Goal: Task Accomplishment & Management: Complete application form

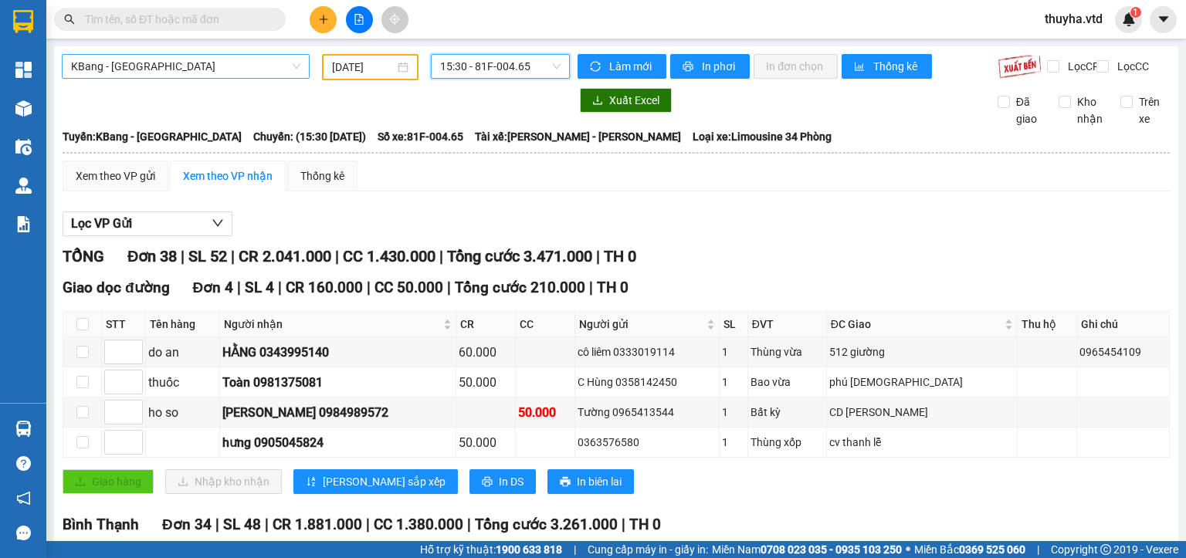
click at [118, 61] on span "KBang - [GEOGRAPHIC_DATA]" at bounding box center [185, 66] width 229 height 23
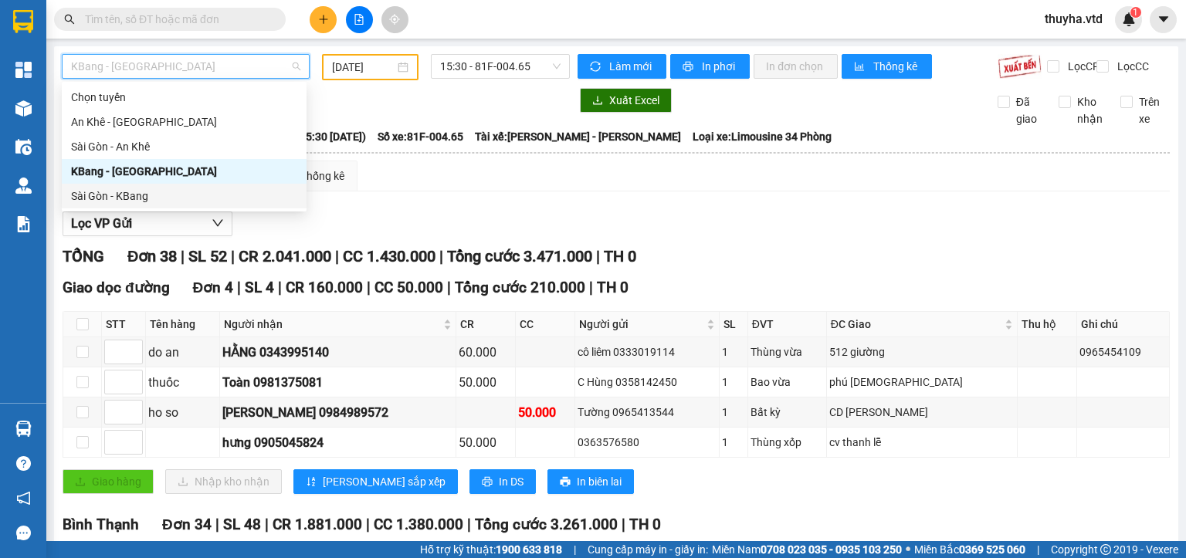
click at [107, 192] on div "Sài Gòn - KBang" at bounding box center [184, 196] width 226 height 17
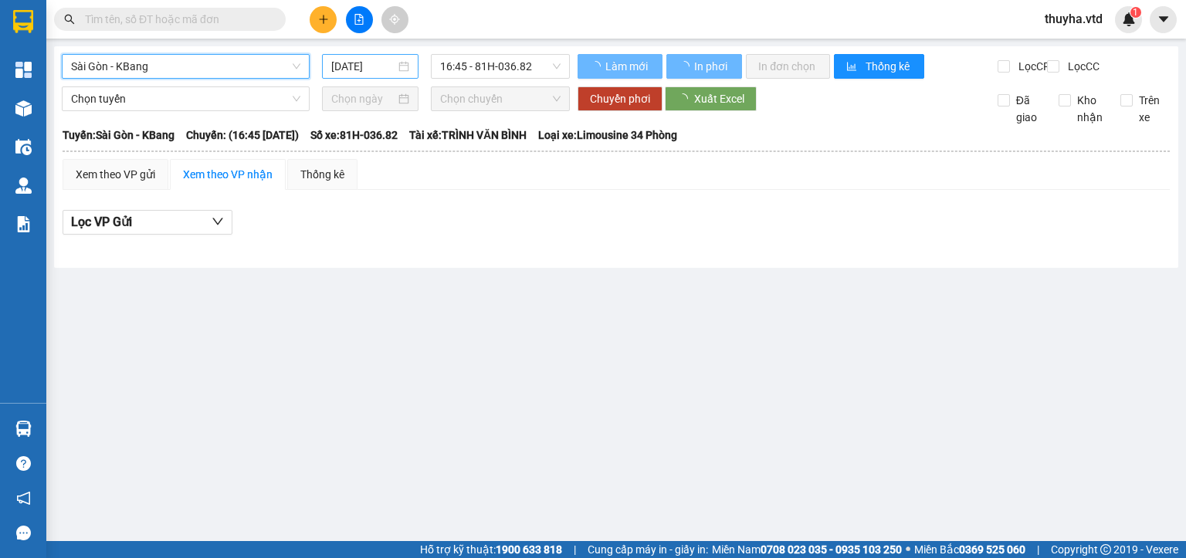
click at [353, 63] on input "[DATE]" at bounding box center [362, 66] width 63 height 17
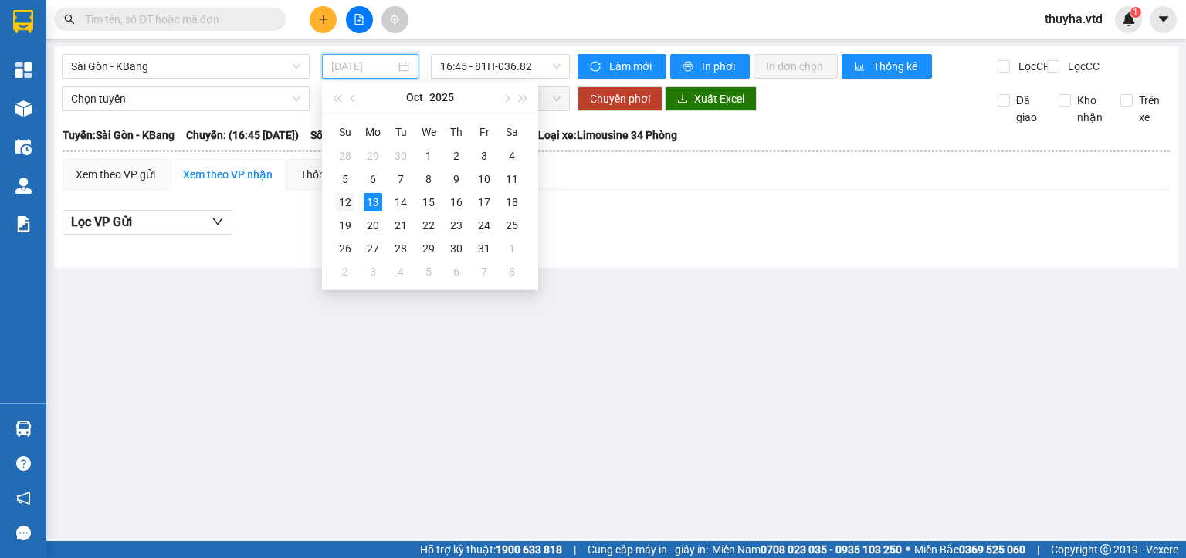
click at [340, 202] on div "12" at bounding box center [345, 202] width 19 height 19
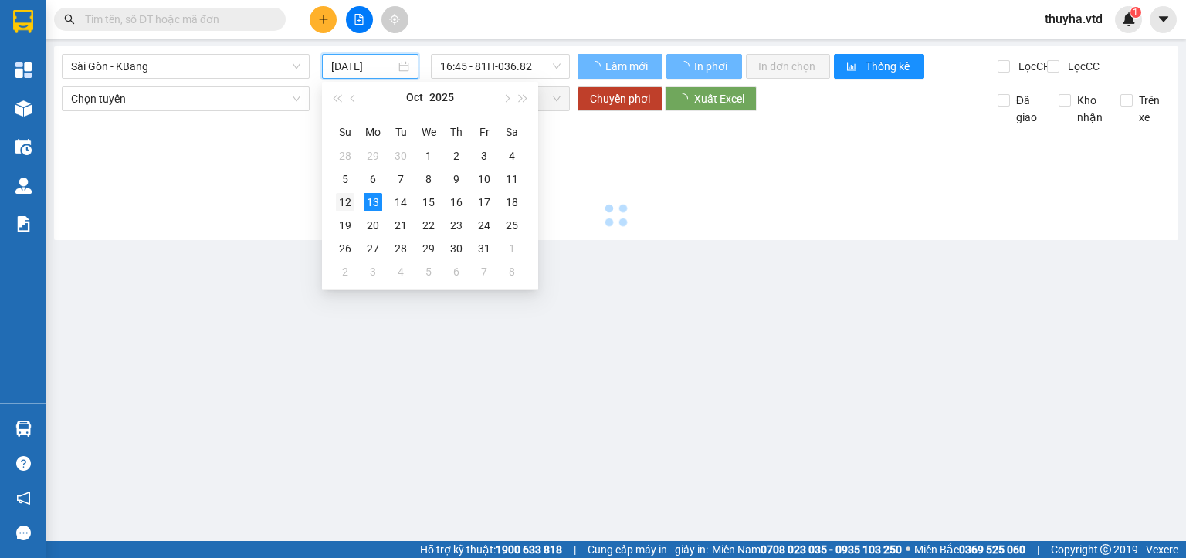
type input "[DATE]"
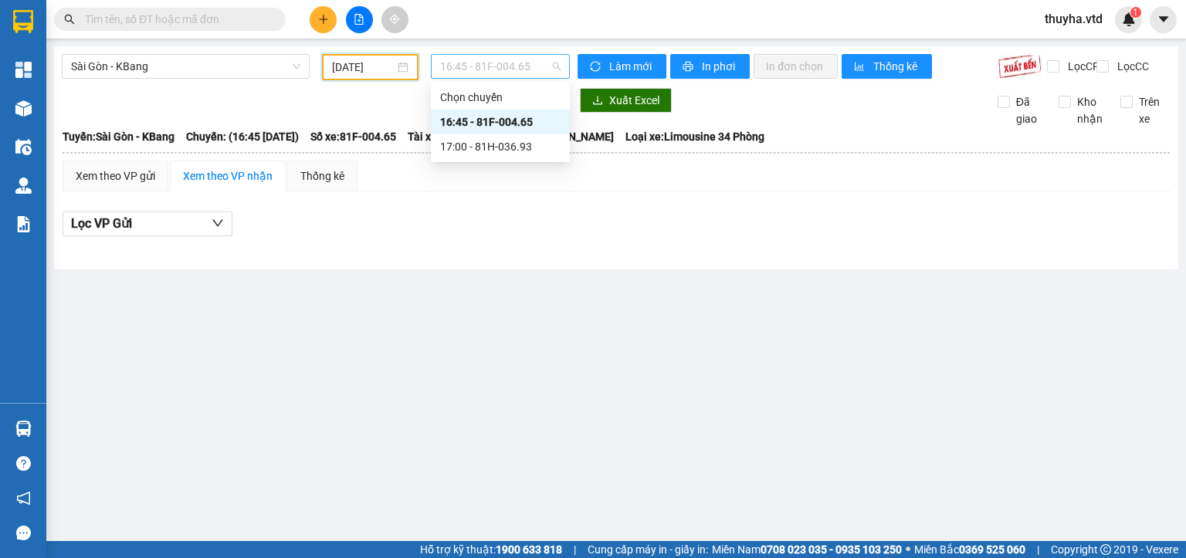
click at [463, 68] on span "16:45 - 81F-004.65" at bounding box center [500, 66] width 121 height 23
click at [491, 153] on div "17:00 - 81H-036.93" at bounding box center [500, 146] width 120 height 17
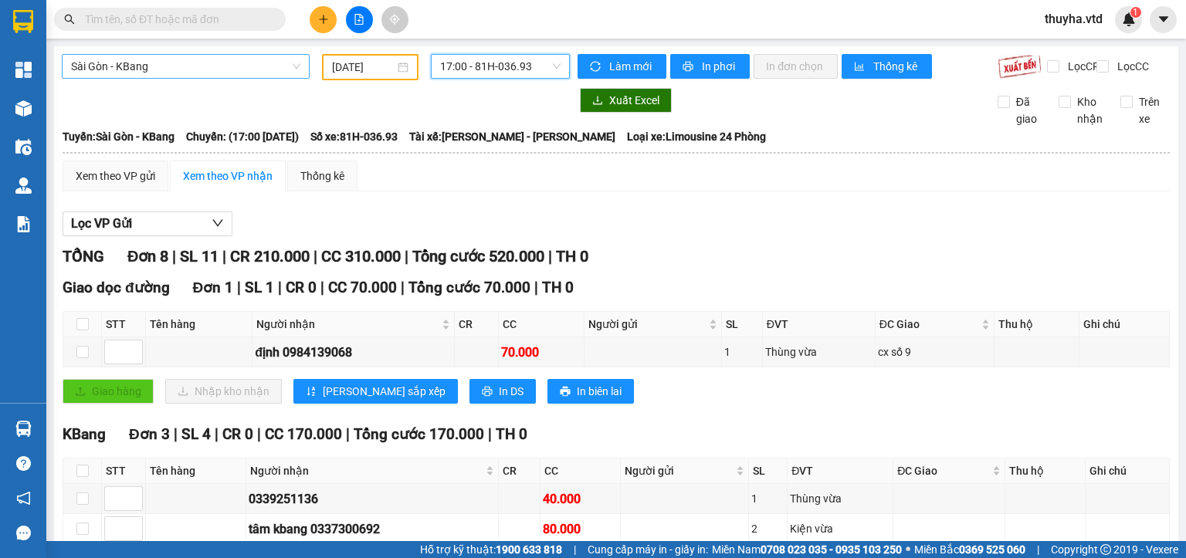
click at [130, 66] on span "Sài Gòn - KBang" at bounding box center [185, 66] width 229 height 23
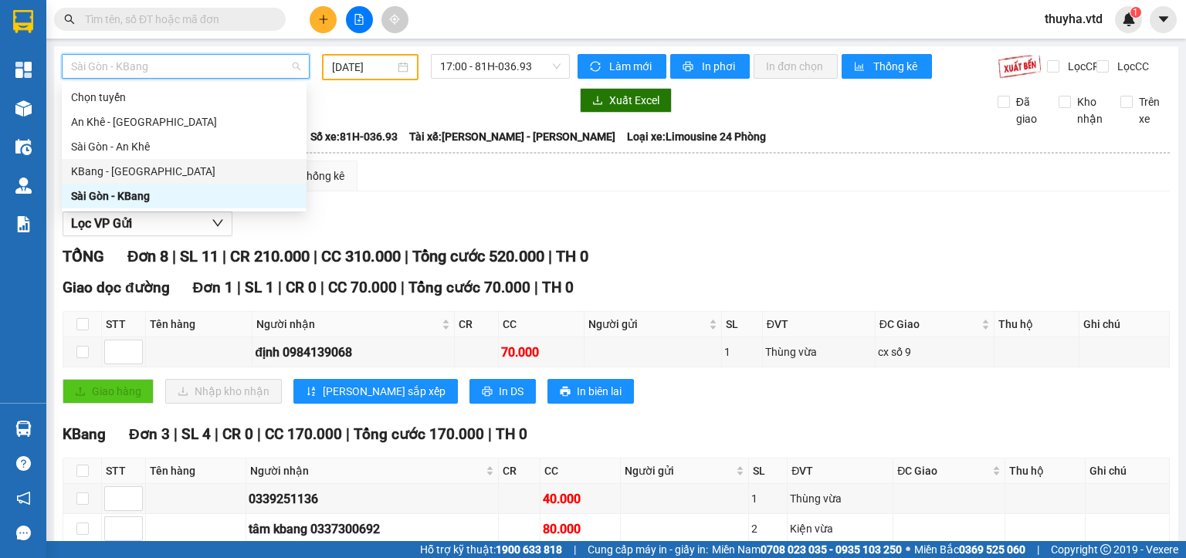
click at [93, 168] on div "KBang - [GEOGRAPHIC_DATA]" at bounding box center [184, 171] width 226 height 17
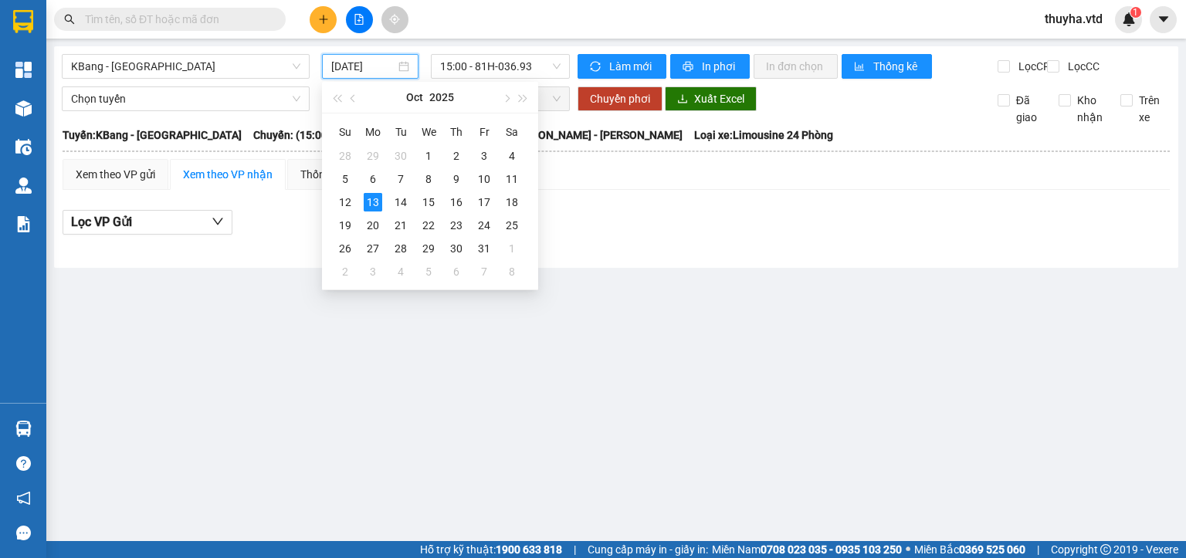
click at [353, 61] on input "[DATE]" at bounding box center [362, 66] width 63 height 17
click at [503, 178] on div "11" at bounding box center [512, 179] width 19 height 19
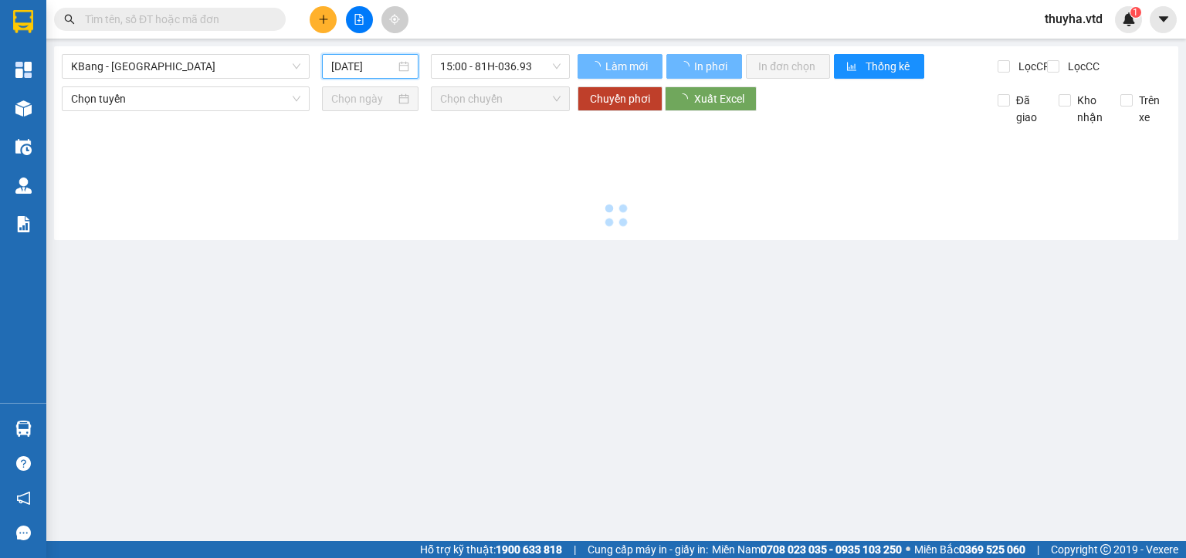
type input "[DATE]"
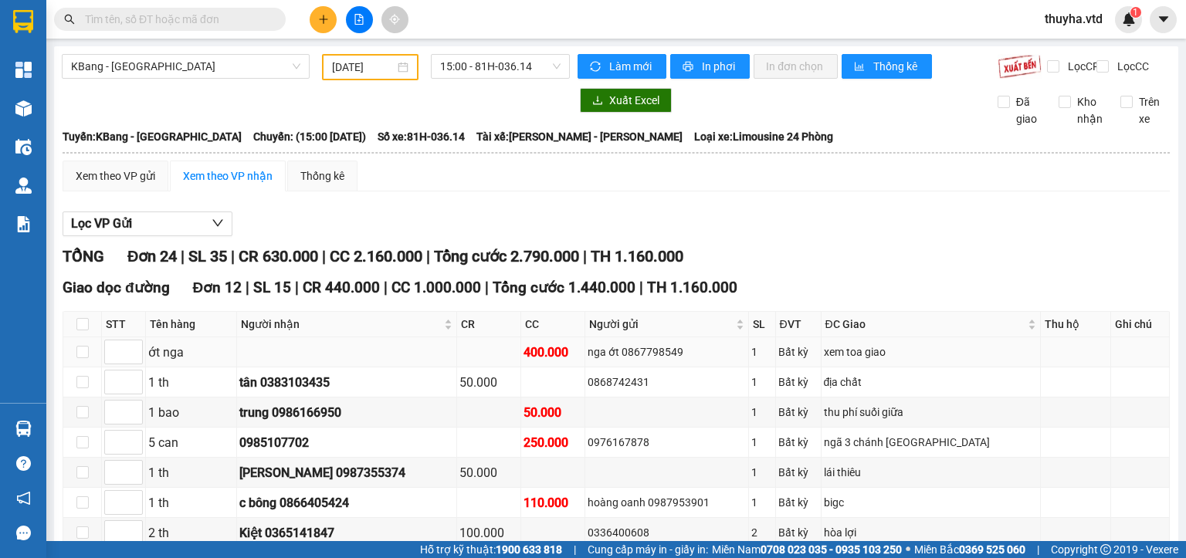
click at [655, 361] on div "nga ớt 0867798549" at bounding box center [667, 352] width 158 height 17
copy div "0867798549"
click at [168, 19] on input "text" at bounding box center [176, 19] width 182 height 17
paste input "0867798549"
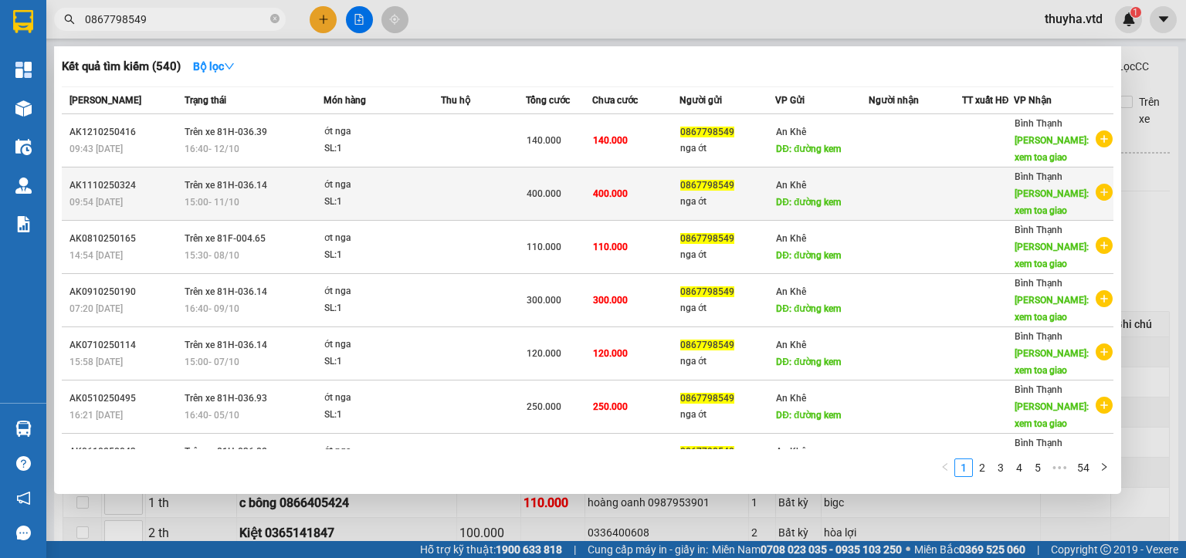
type input "0867798549"
click at [516, 199] on td at bounding box center [483, 194] width 85 height 53
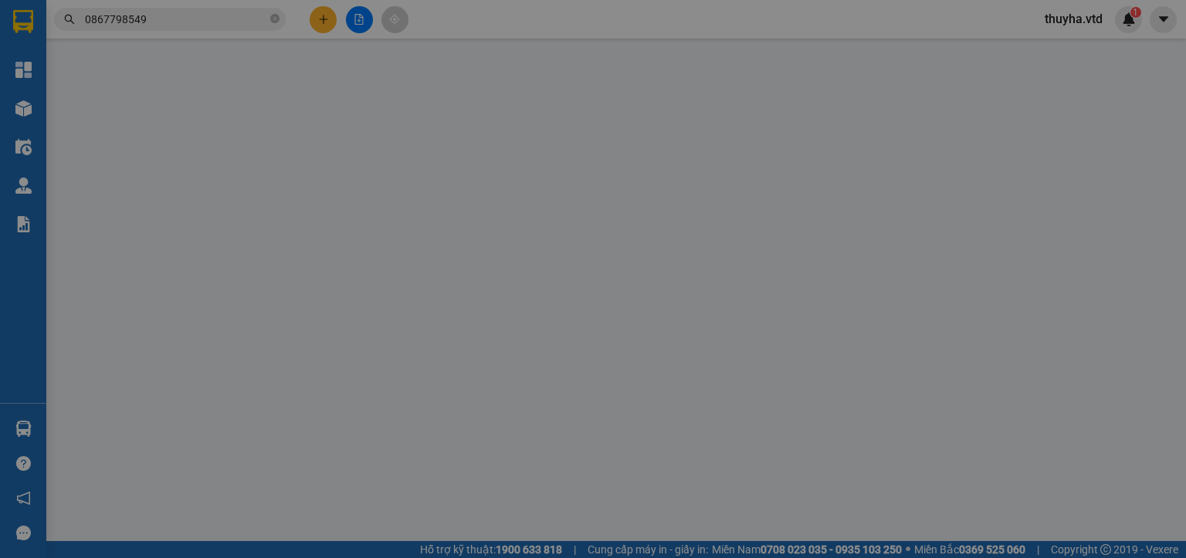
type input "0867798549"
type input "nga ớt"
type input "đường kem"
type input "xem toa giao"
type input "400.000"
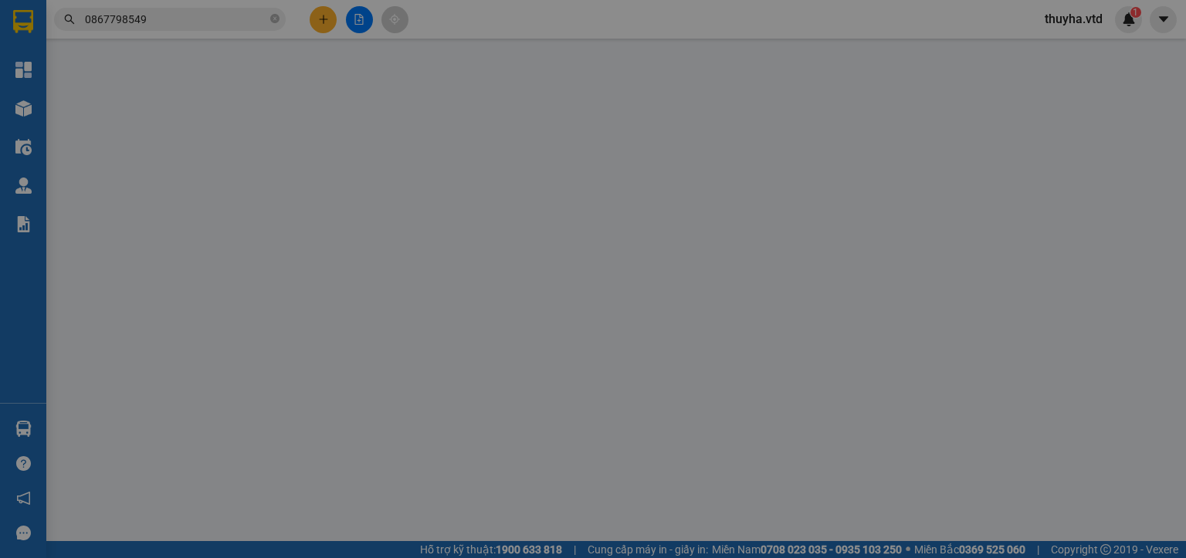
type input "400.000"
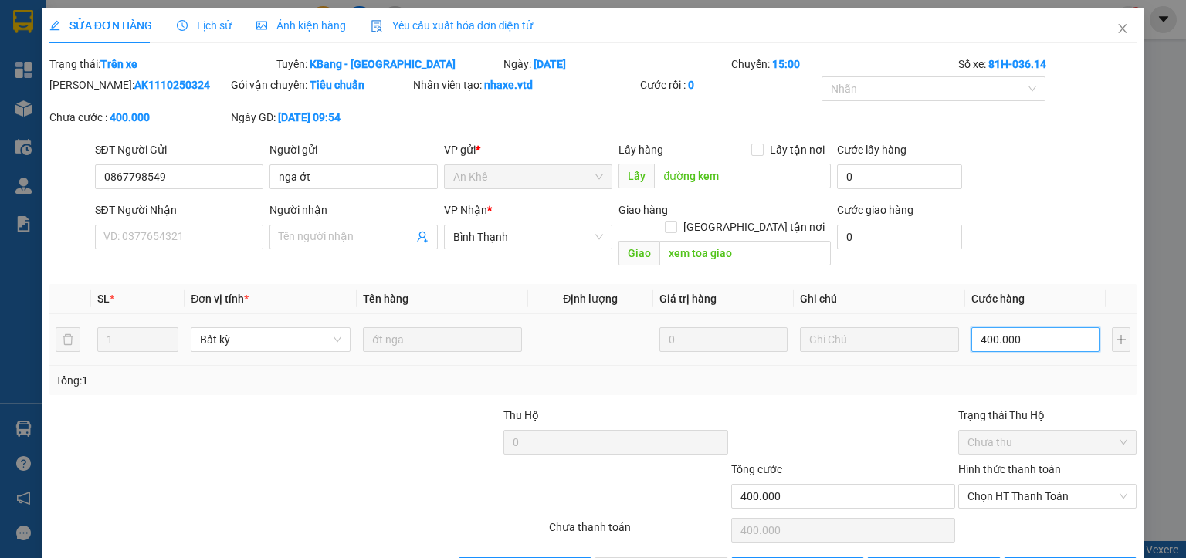
click at [1000, 331] on input "400.000" at bounding box center [1036, 340] width 128 height 25
type input "3"
type input "39"
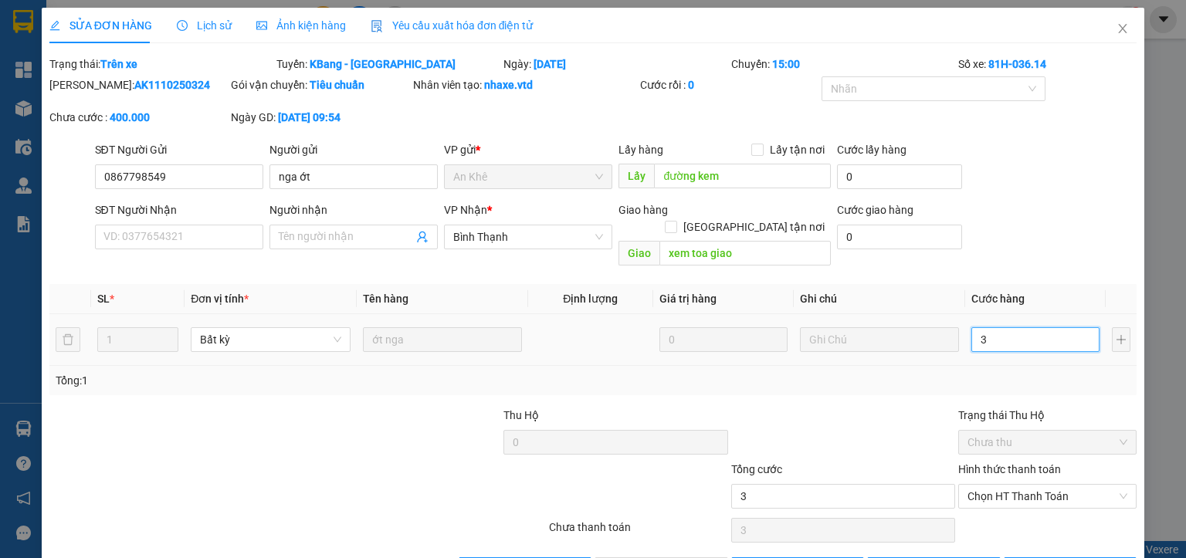
type input "39"
type input "390"
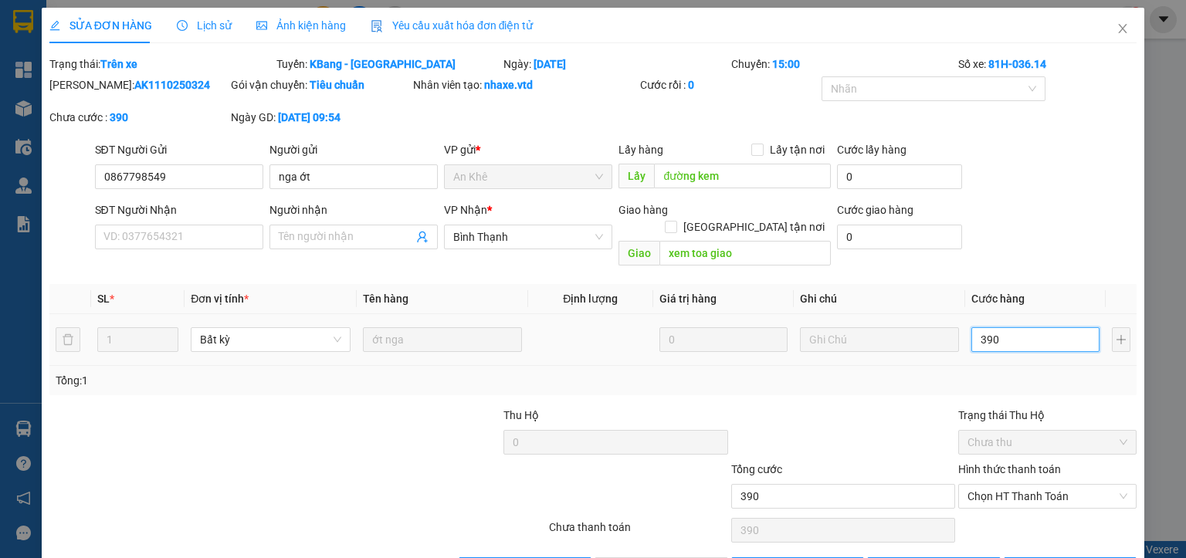
type input "3.900"
type input "39.000"
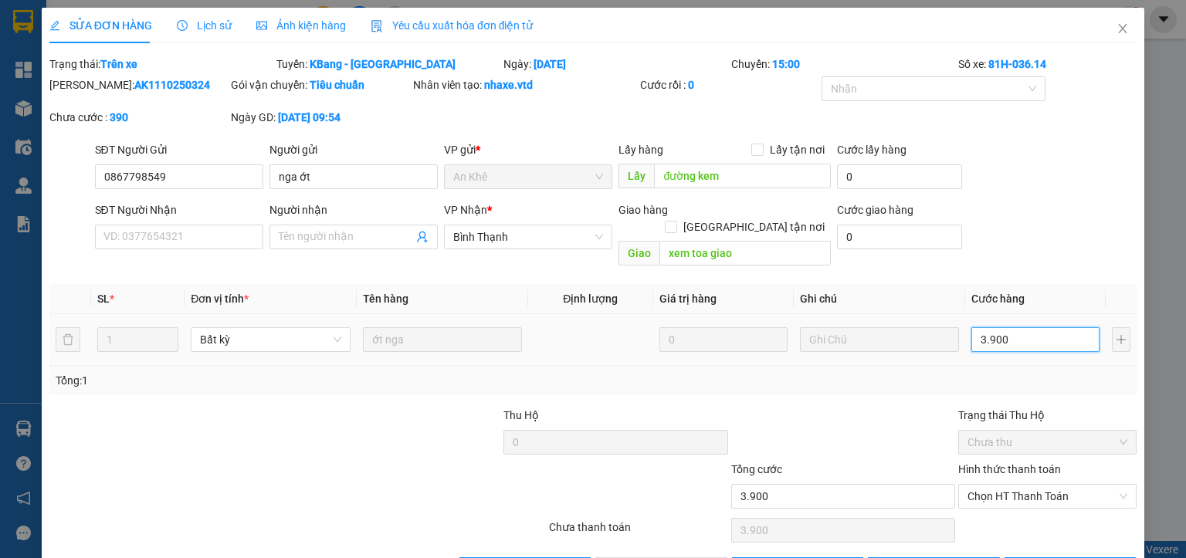
type input "39.000"
type input "390.000"
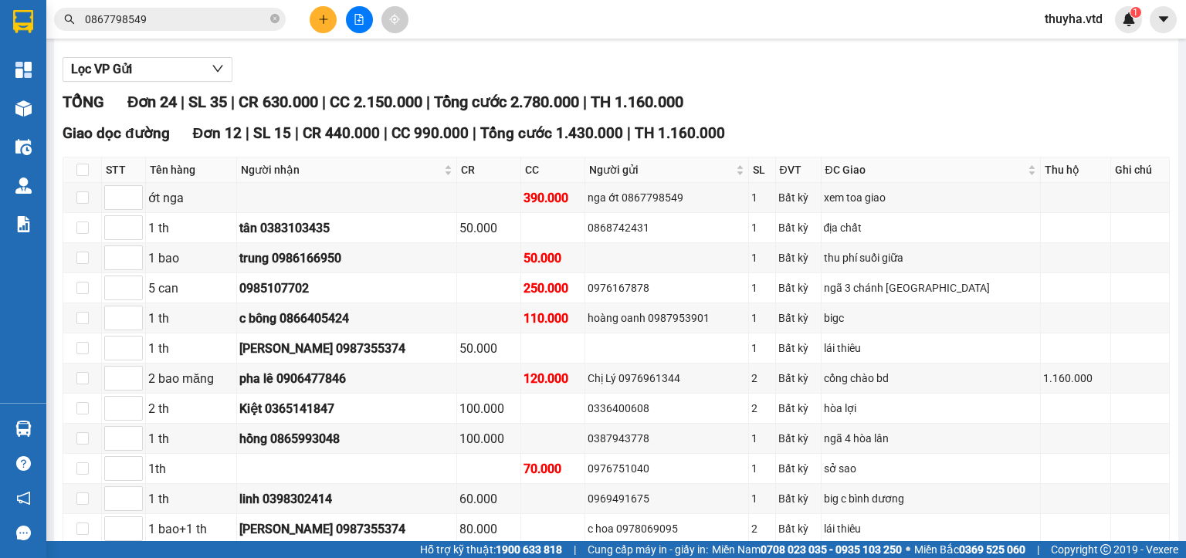
scroll to position [386, 0]
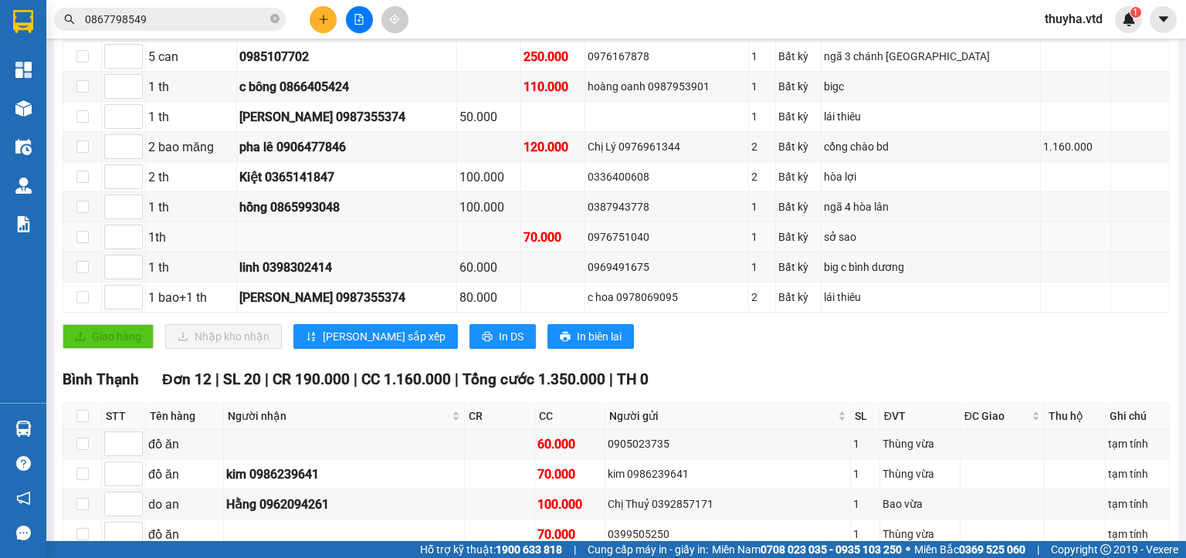
click at [628, 243] on div "0976751040" at bounding box center [667, 237] width 158 height 17
copy div "0976751040"
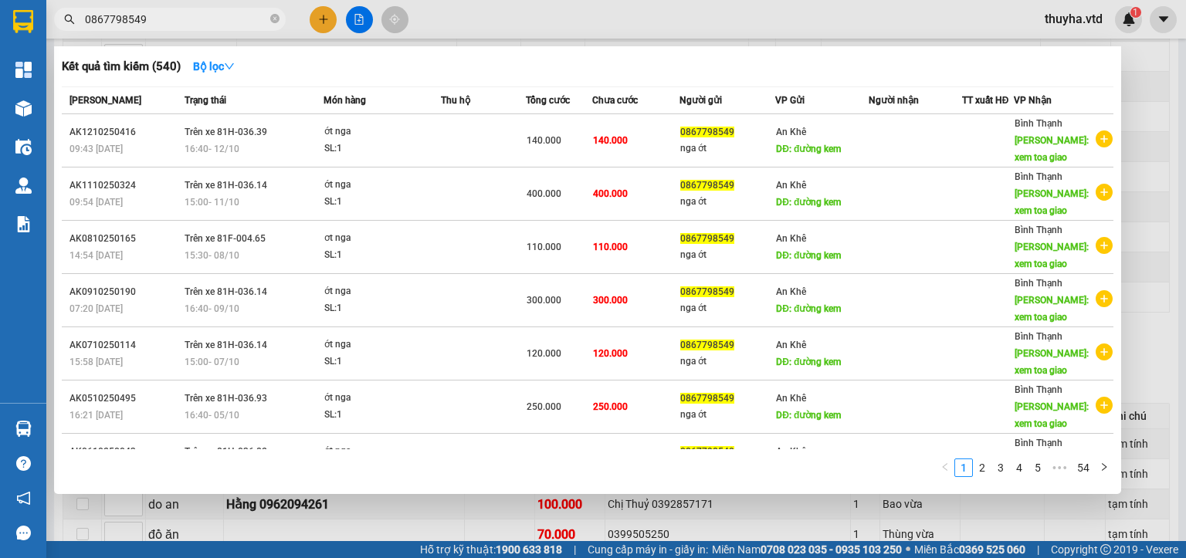
click at [171, 18] on input "0867798549" at bounding box center [176, 19] width 182 height 17
paste input "976751040"
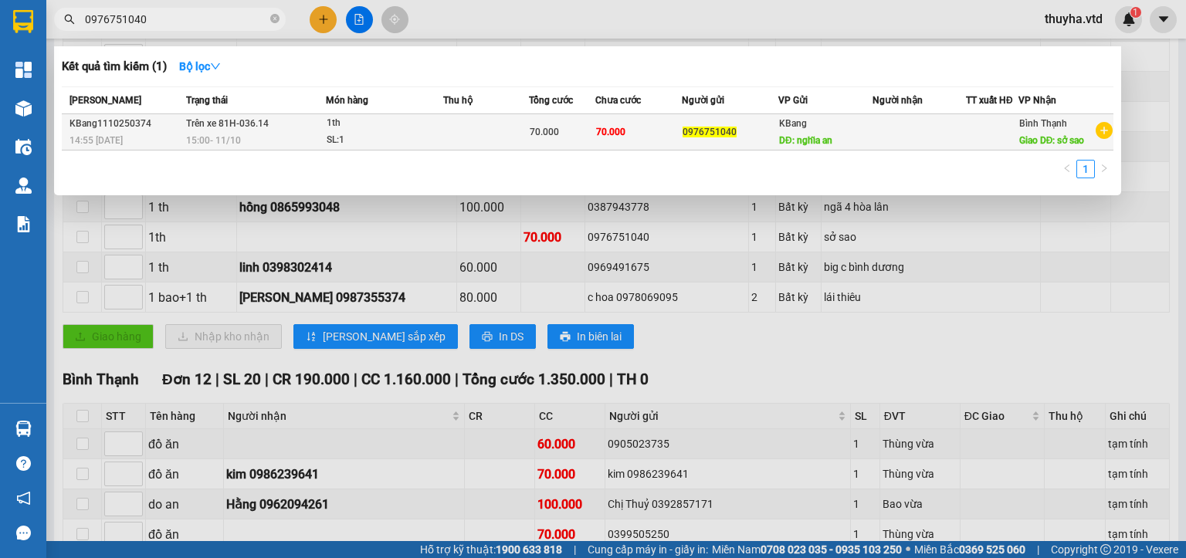
type input "0976751040"
click at [599, 131] on span "70.000" at bounding box center [610, 132] width 29 height 11
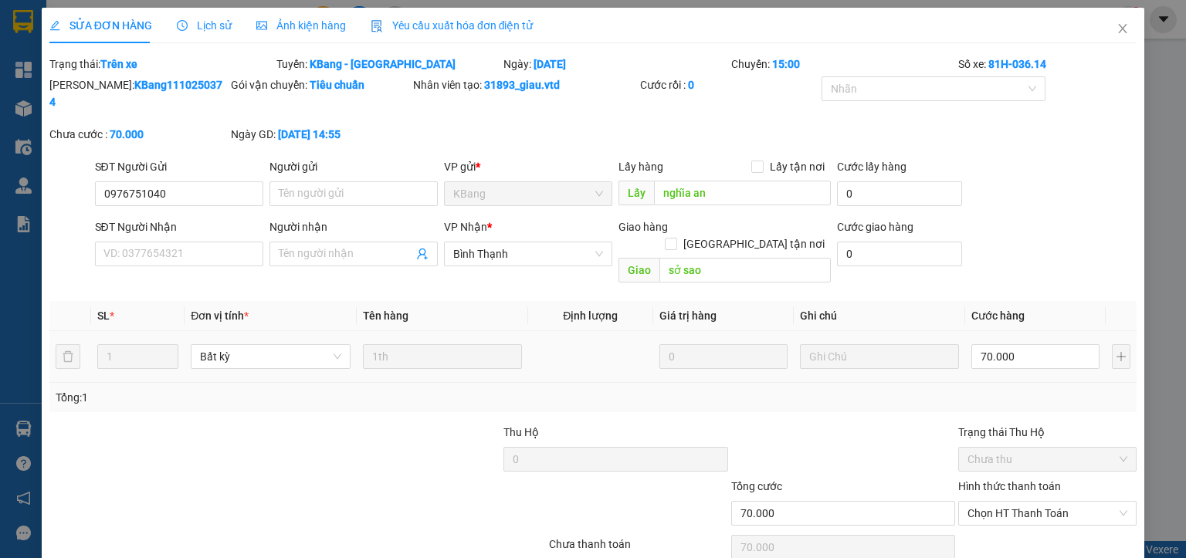
type input "0976751040"
type input "nghĩa an"
type input "sở sao"
type input "70.000"
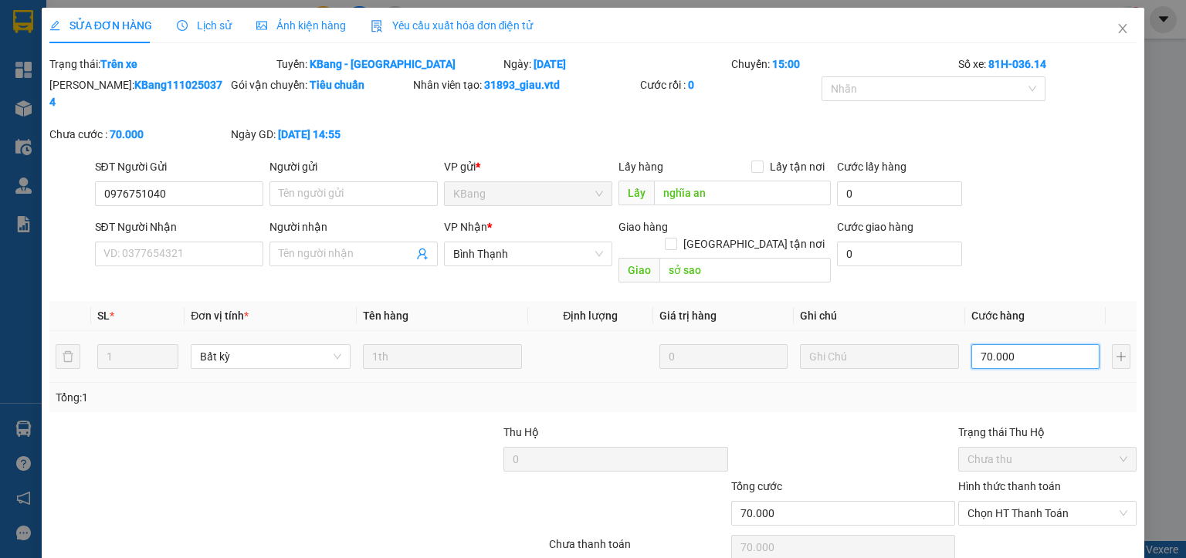
click at [993, 344] on input "70.000" at bounding box center [1036, 356] width 128 height 25
type input "1"
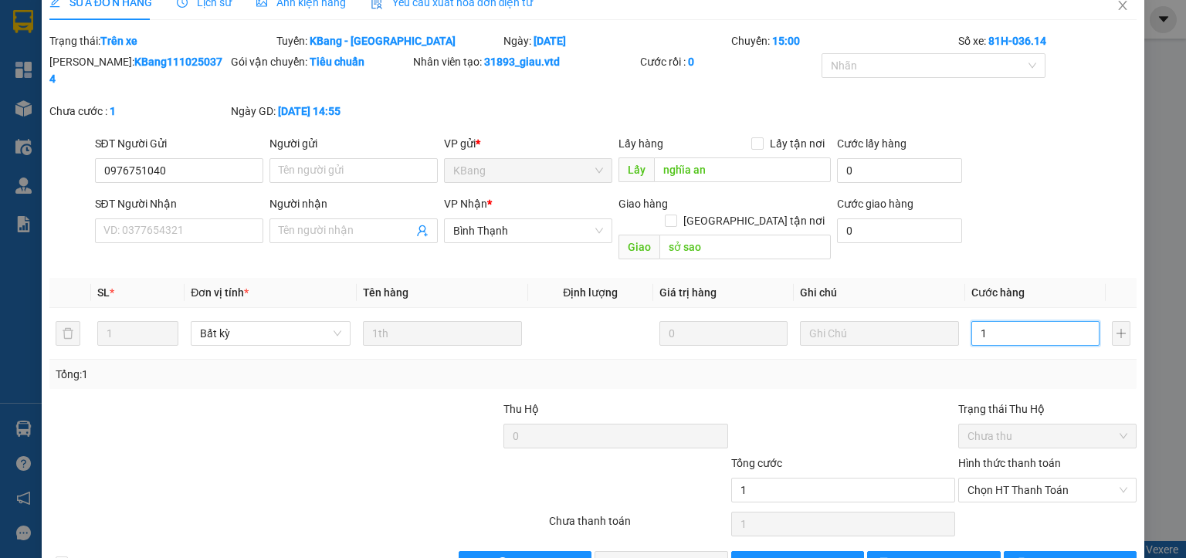
scroll to position [36, 0]
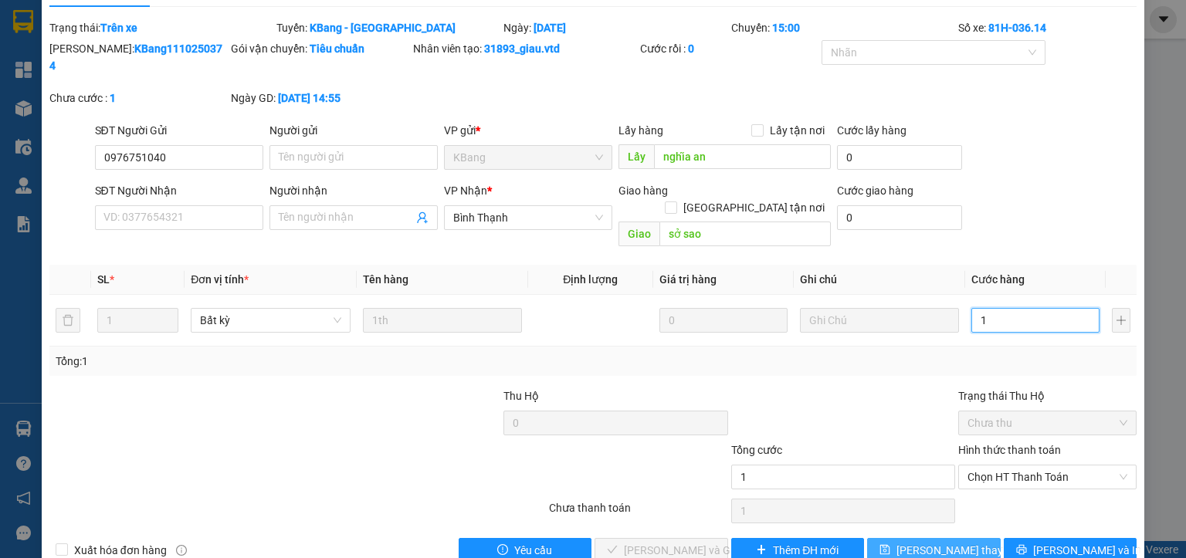
type input "1"
type input "1.000"
click at [928, 542] on span "[PERSON_NAME] thay đổi" at bounding box center [959, 550] width 124 height 17
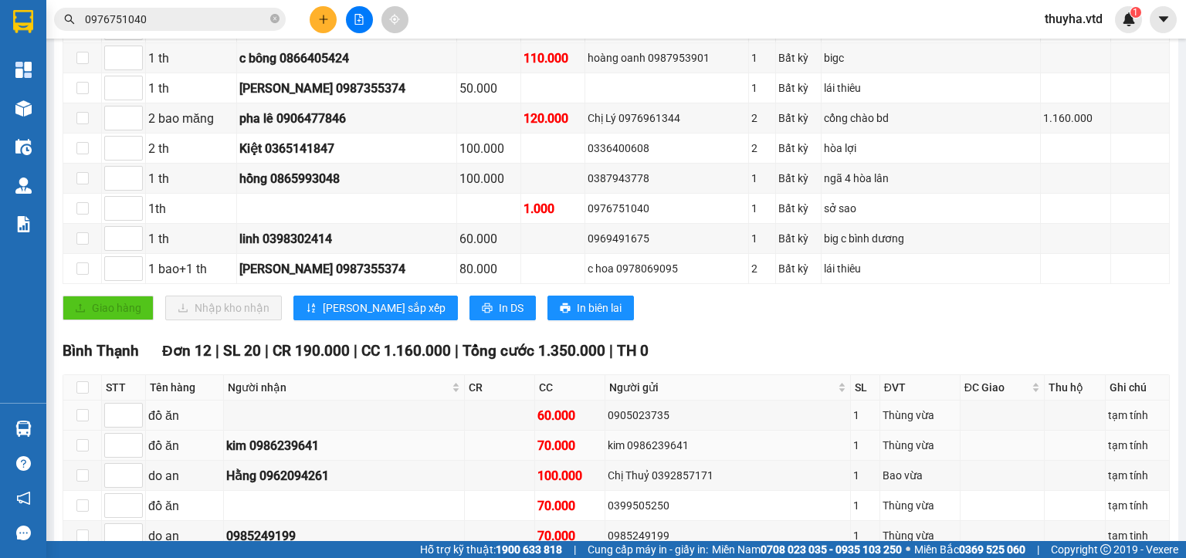
scroll to position [463, 0]
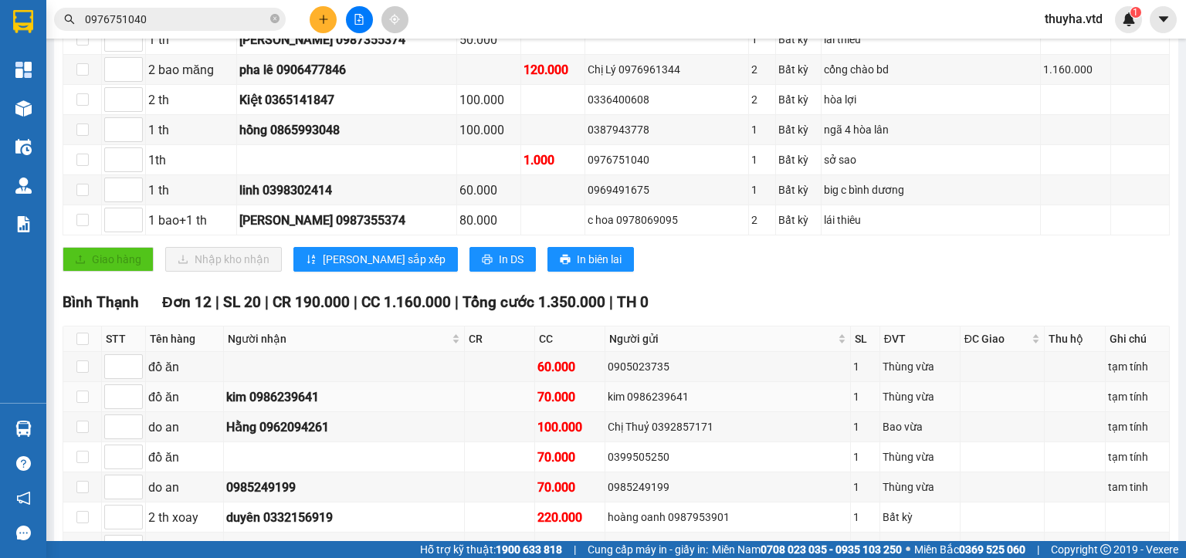
click at [623, 403] on div "kim 0986239641" at bounding box center [727, 397] width 239 height 17
copy div "0986239641"
click at [139, 14] on input "0976751040" at bounding box center [176, 19] width 182 height 17
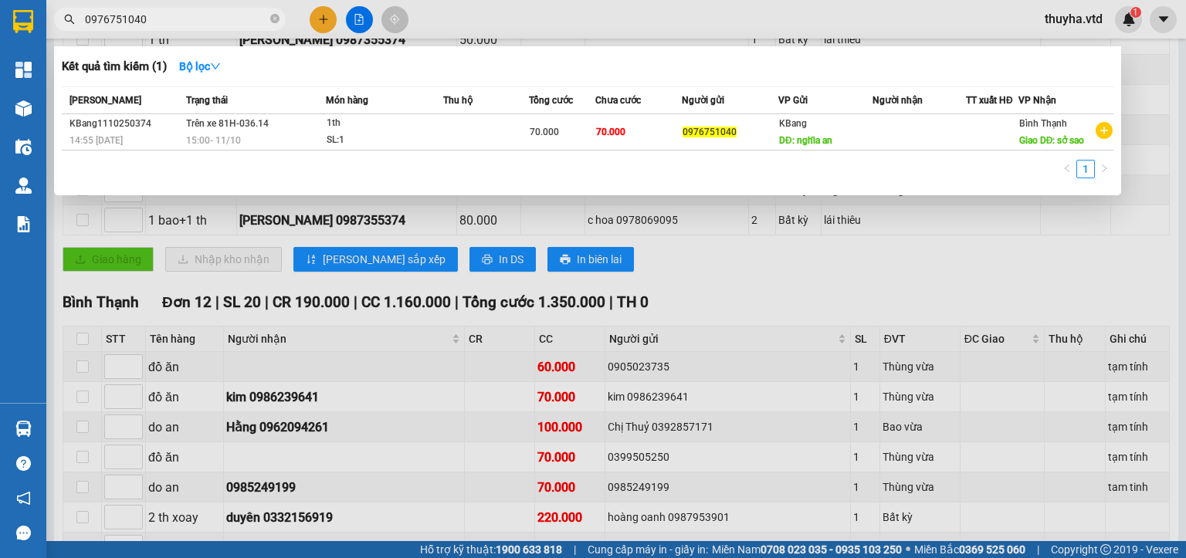
click at [139, 14] on input "0976751040" at bounding box center [176, 19] width 182 height 17
paste input "86239641"
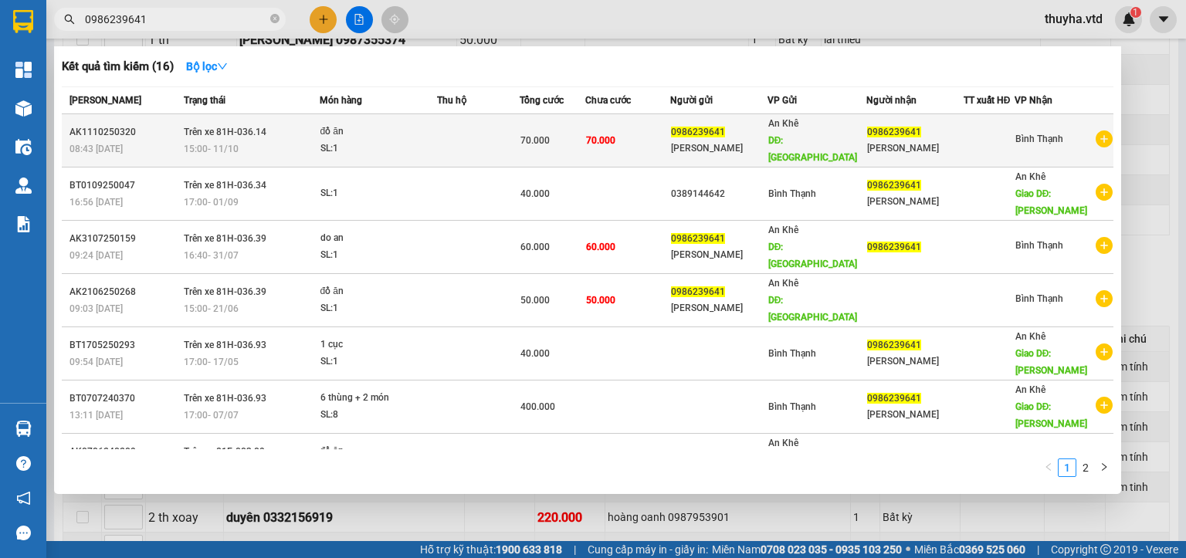
type input "0986239641"
click at [284, 141] on div "15:00 [DATE]" at bounding box center [251, 149] width 135 height 17
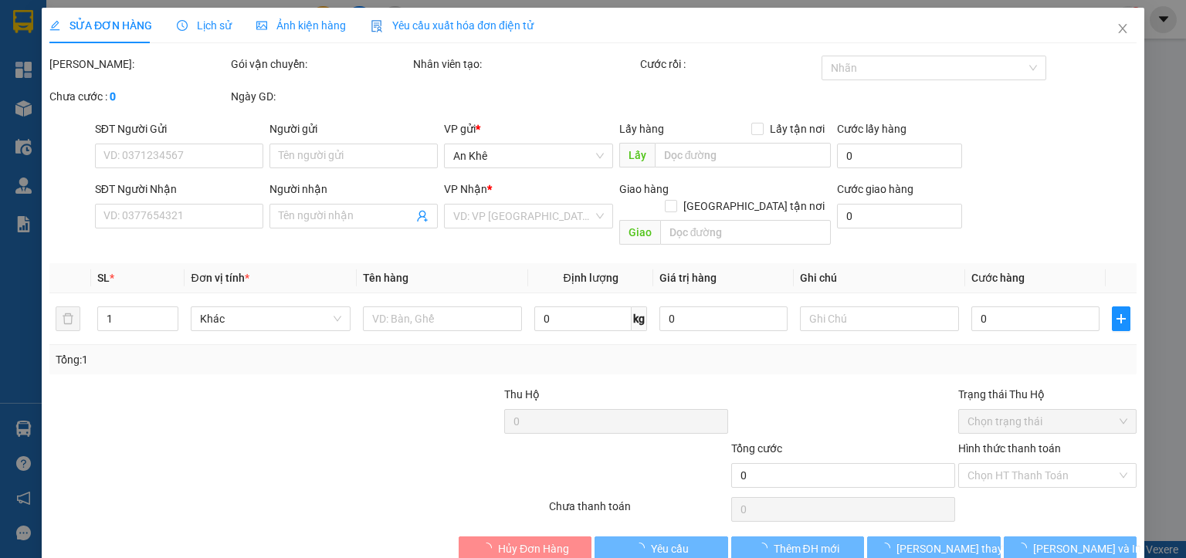
type input "0986239641"
type input "[PERSON_NAME]"
type input "[GEOGRAPHIC_DATA]"
type input "0986239641"
type input "[PERSON_NAME]"
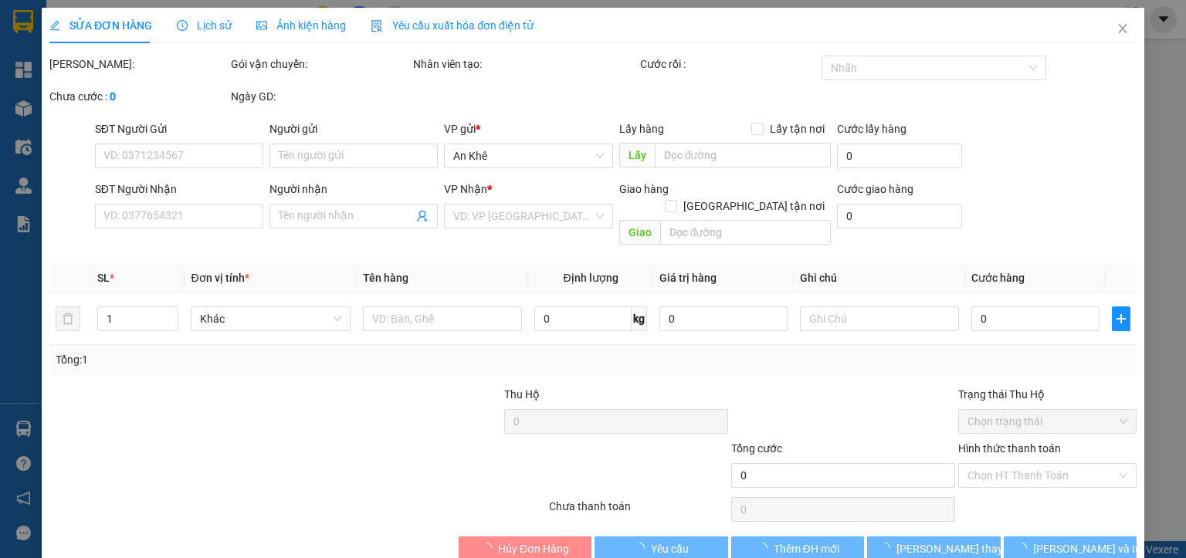
type input "70.000"
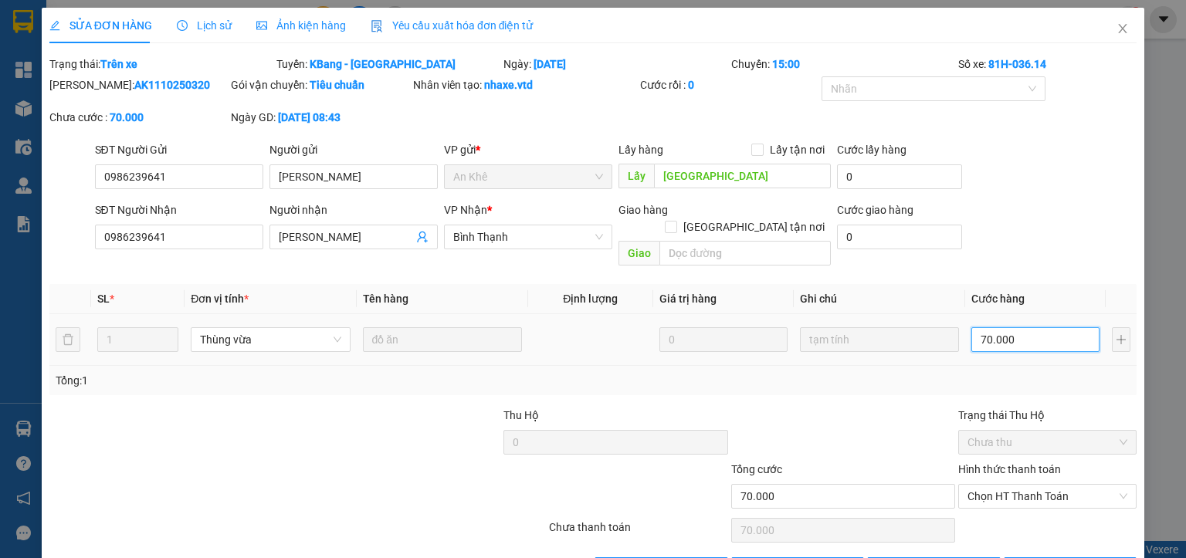
click at [1040, 328] on input "70.000" at bounding box center [1036, 340] width 128 height 25
type input "5"
type input "50"
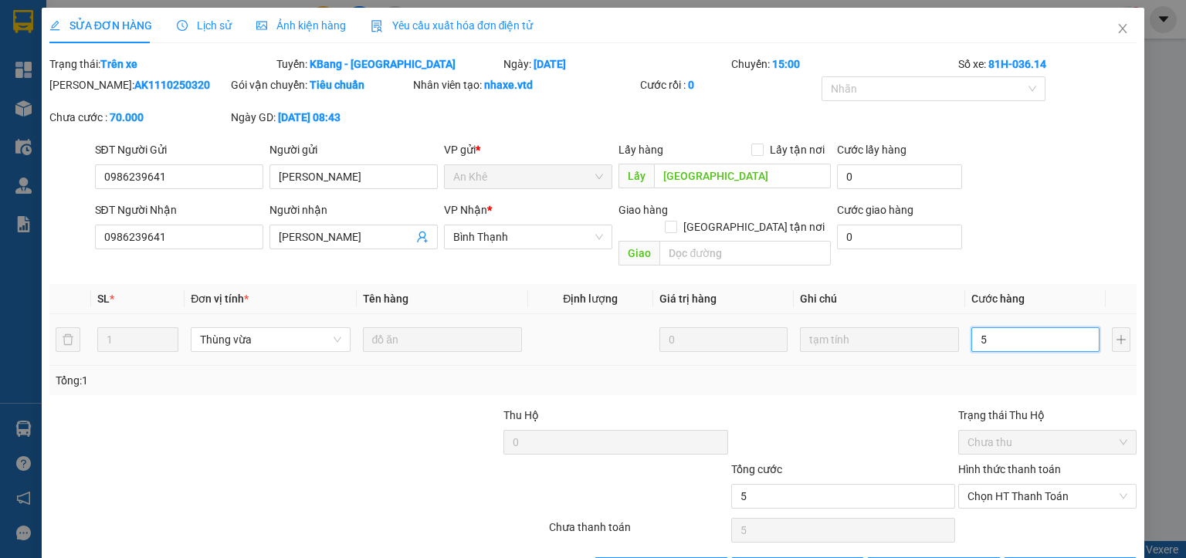
type input "50"
type input "500"
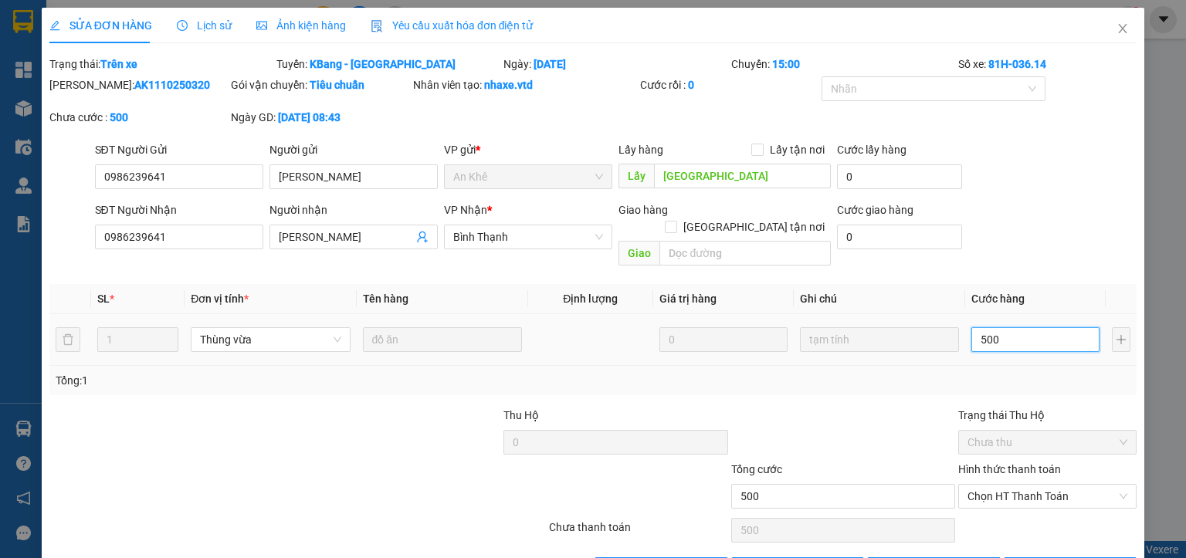
type input "5.000"
type input "50.000"
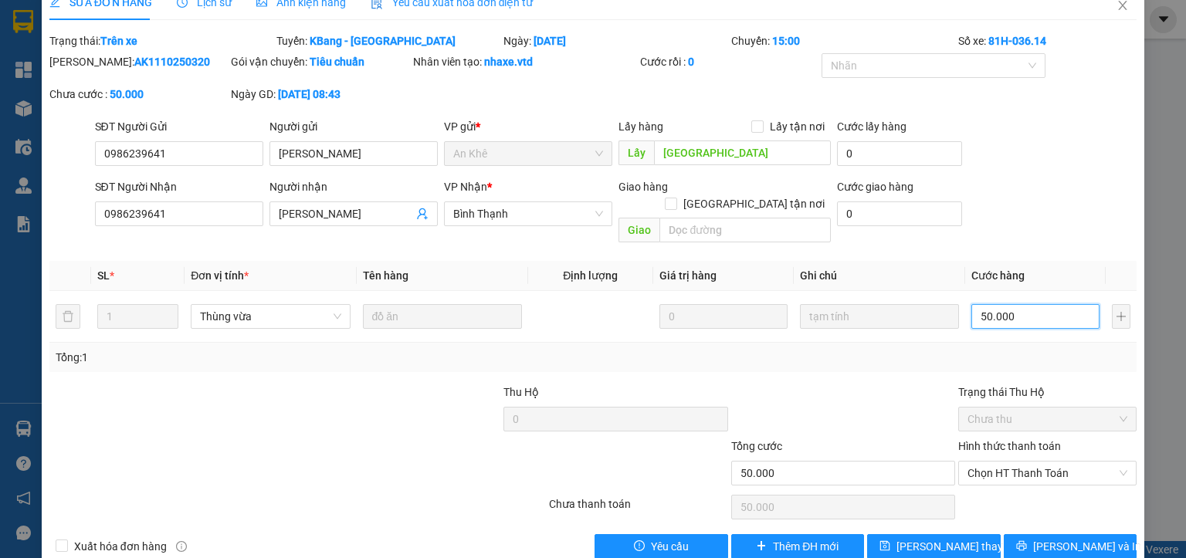
scroll to position [36, 0]
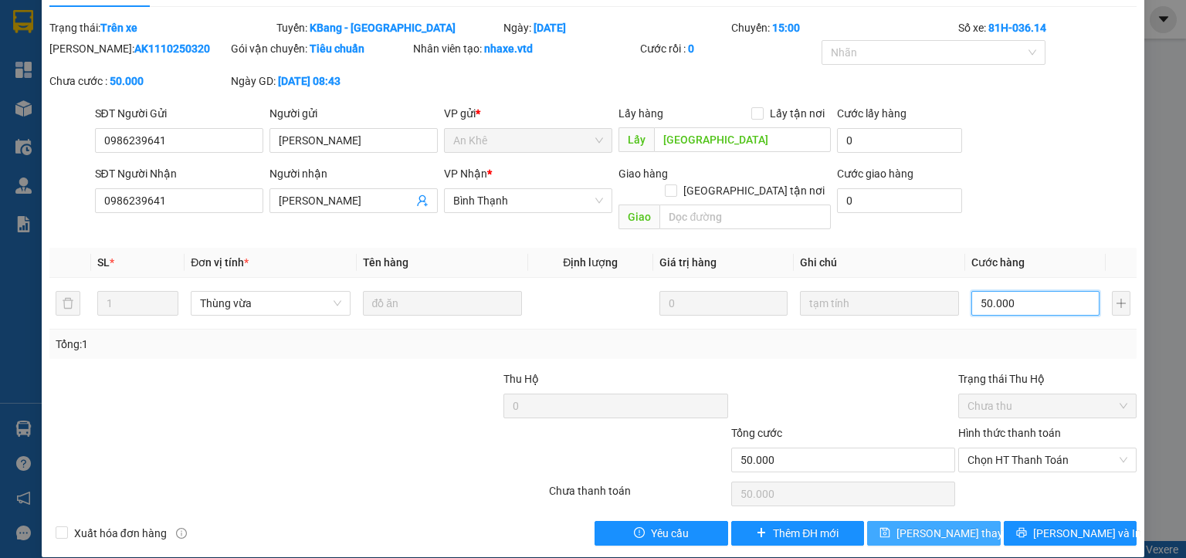
type input "50.000"
click at [929, 525] on span "[PERSON_NAME] thay đổi" at bounding box center [959, 533] width 124 height 17
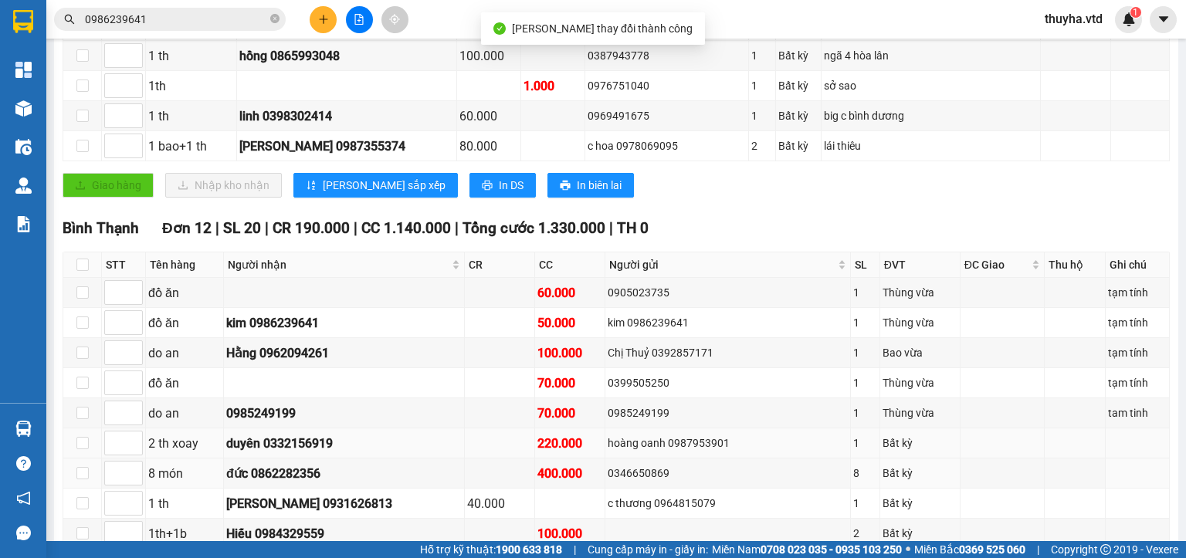
scroll to position [541, 0]
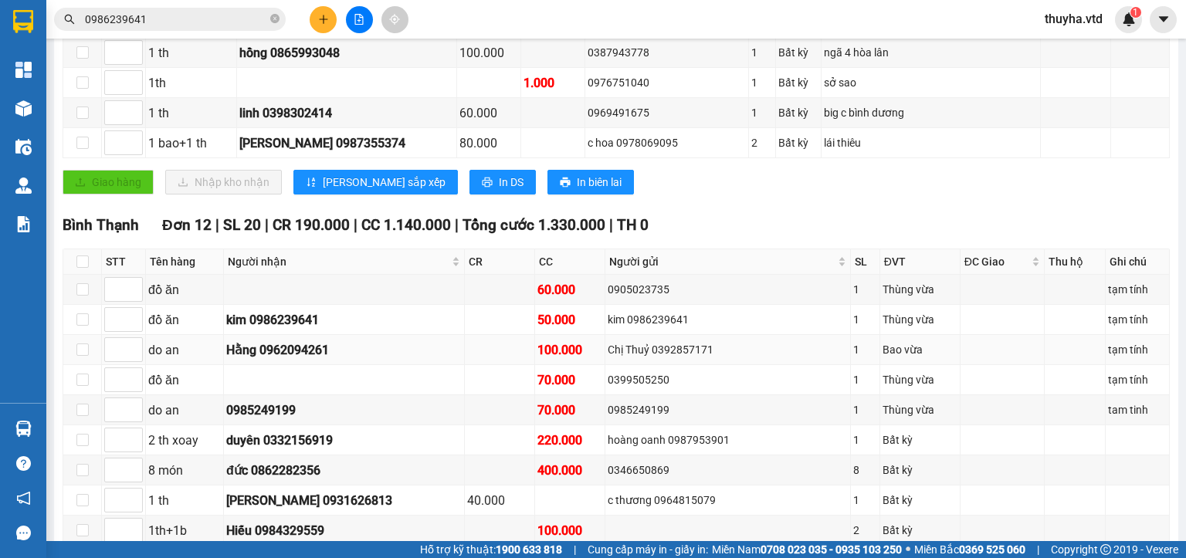
click at [669, 354] on div "Chị Thuỷ 0392857171" at bounding box center [727, 349] width 239 height 17
copy div "0392857171"
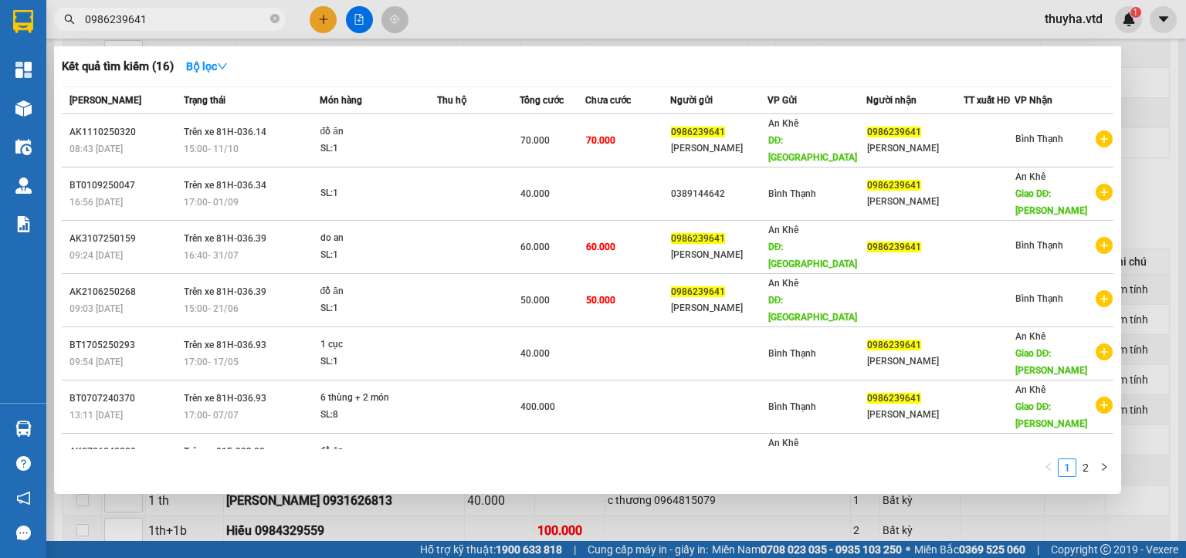
click at [176, 19] on input "0986239641" at bounding box center [176, 19] width 182 height 17
paste input "39285717"
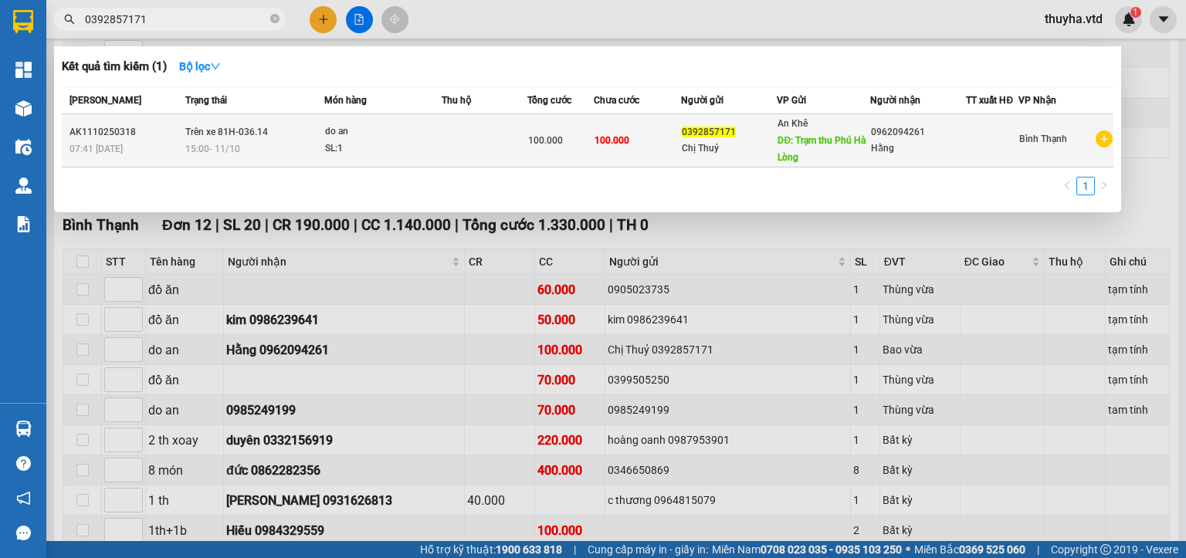
type input "0392857171"
click at [337, 134] on div "do an" at bounding box center [383, 132] width 116 height 17
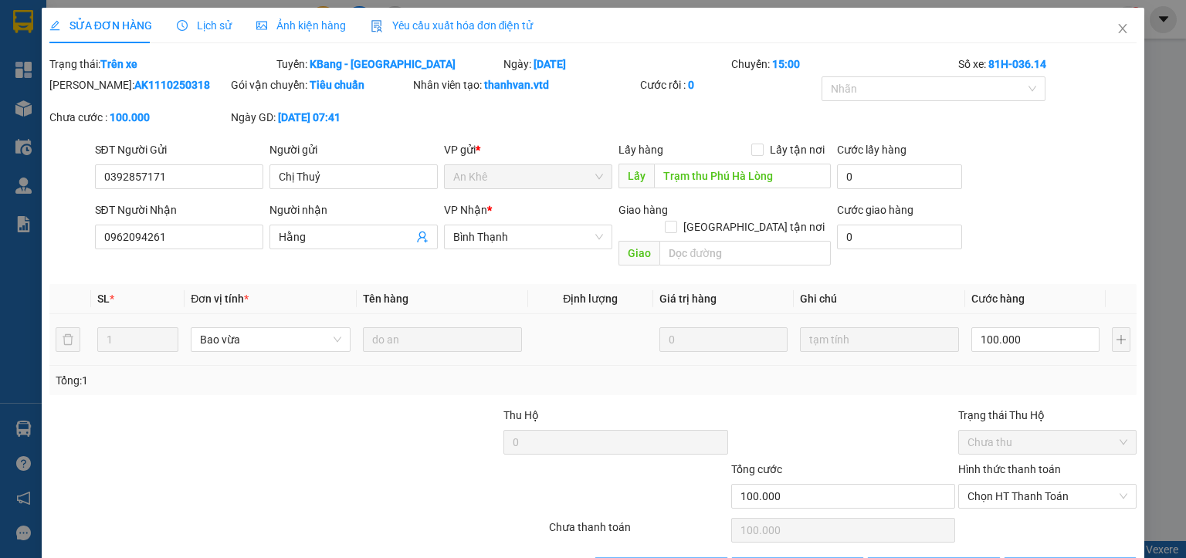
type input "0392857171"
type input "Chị Thuỷ"
type input "Trạm thu Phú Hà Lòng"
type input "0962094261"
type input "Hằng"
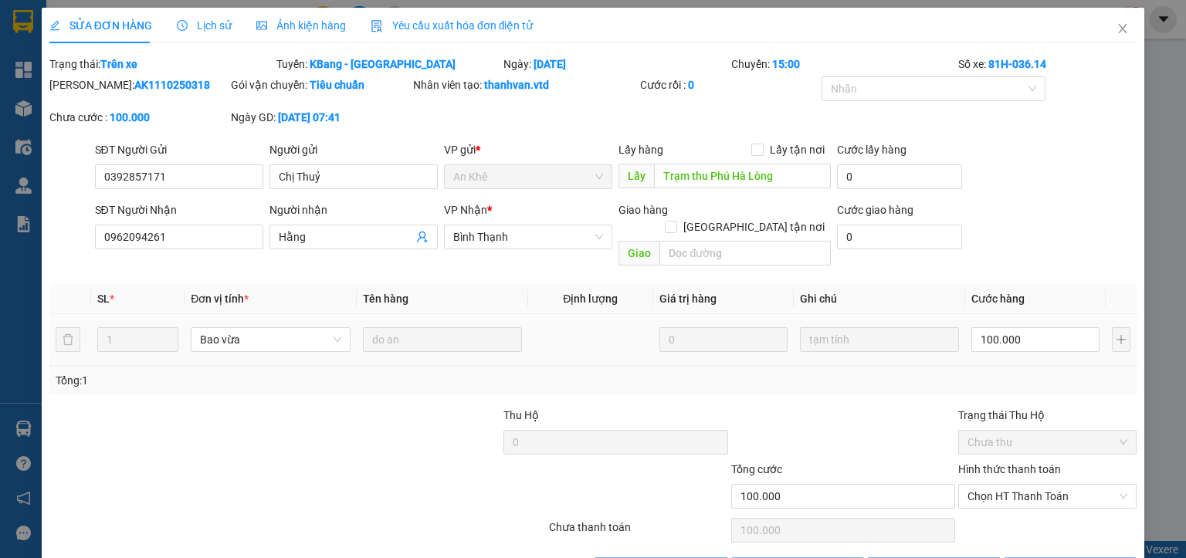
type input "100.000"
click at [1020, 328] on input "100.000" at bounding box center [1036, 340] width 128 height 25
type input "7"
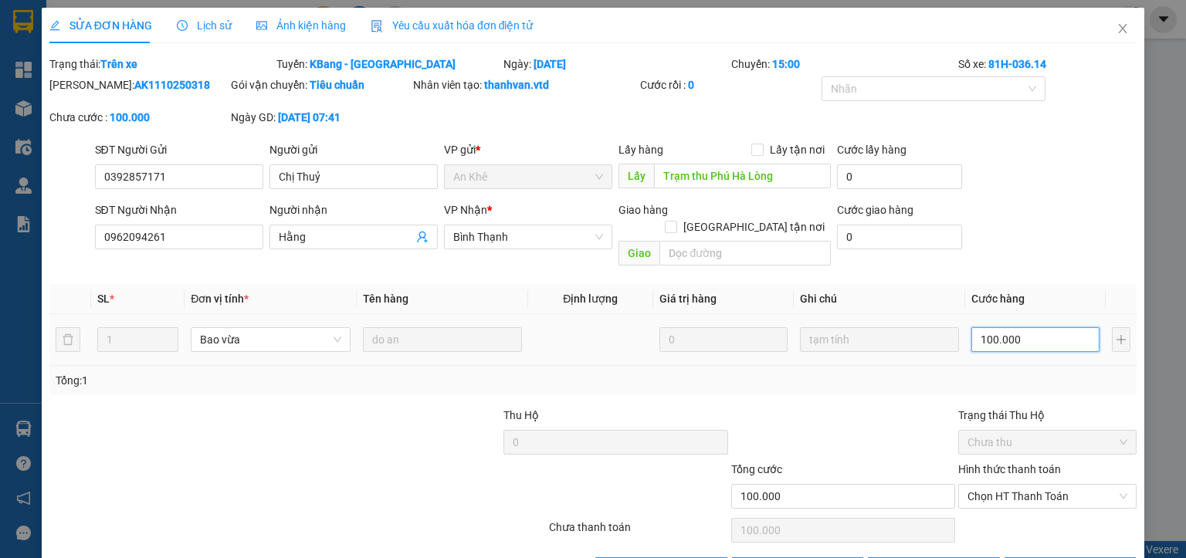
type input "7"
type input "70"
type input "700"
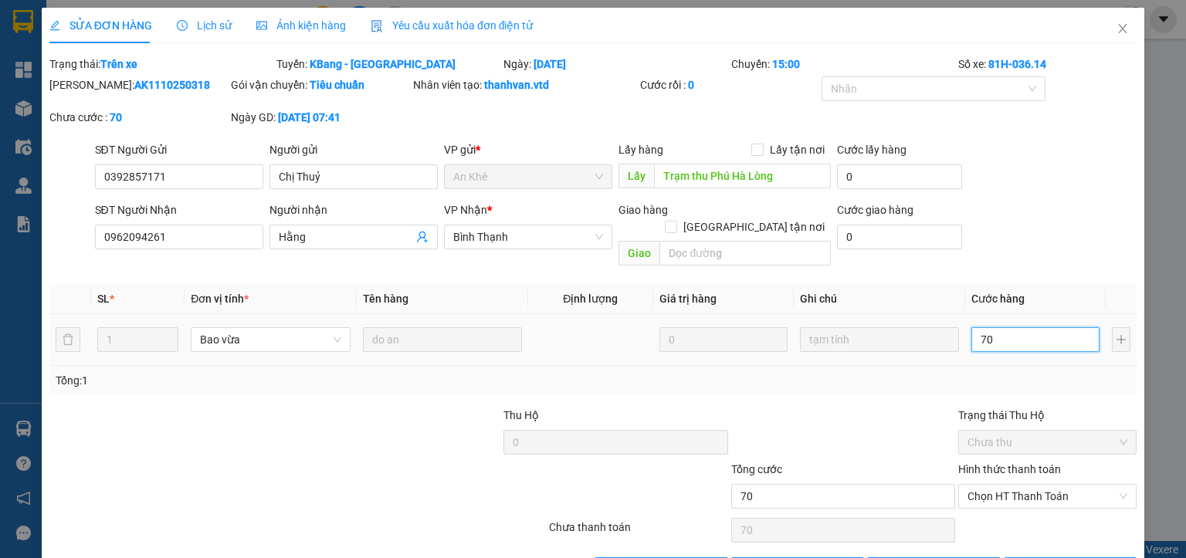
type input "700"
type input "7.000"
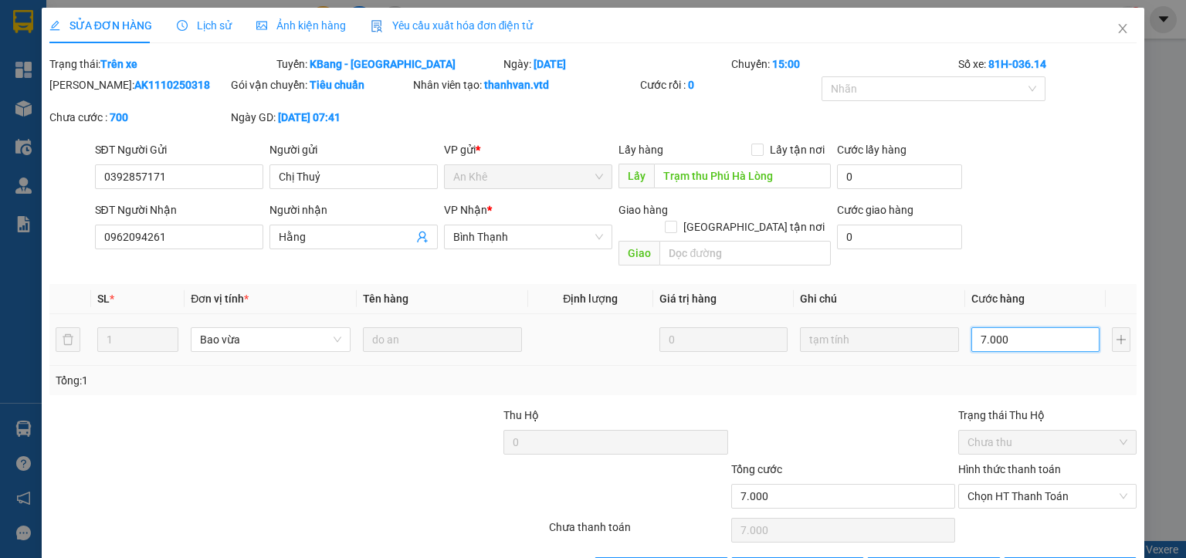
type input "70.000"
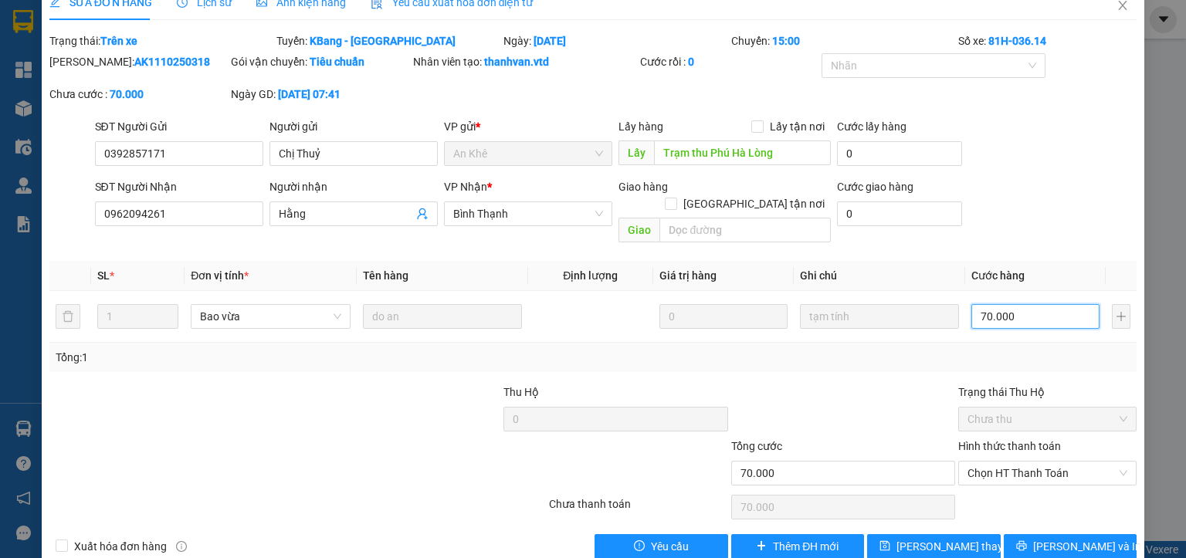
scroll to position [36, 0]
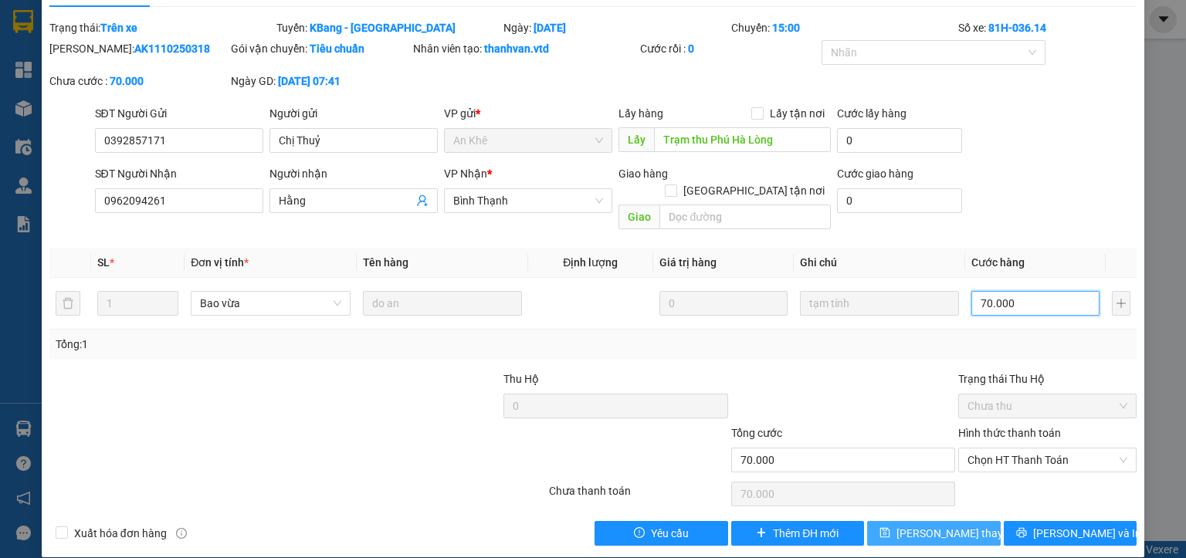
type input "70.000"
click at [915, 525] on span "[PERSON_NAME] thay đổi" at bounding box center [959, 533] width 124 height 17
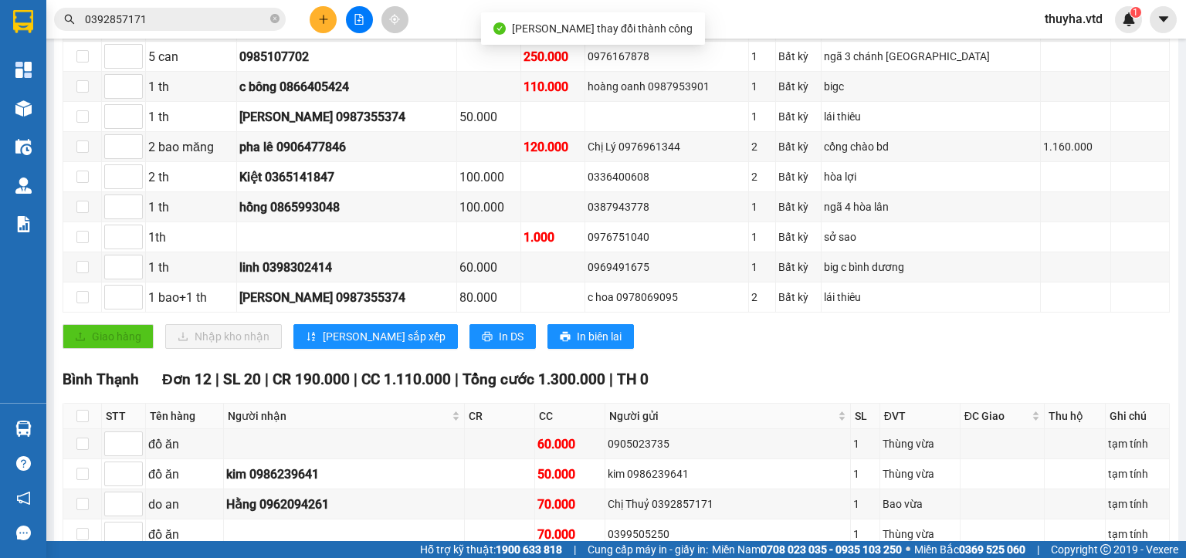
scroll to position [695, 0]
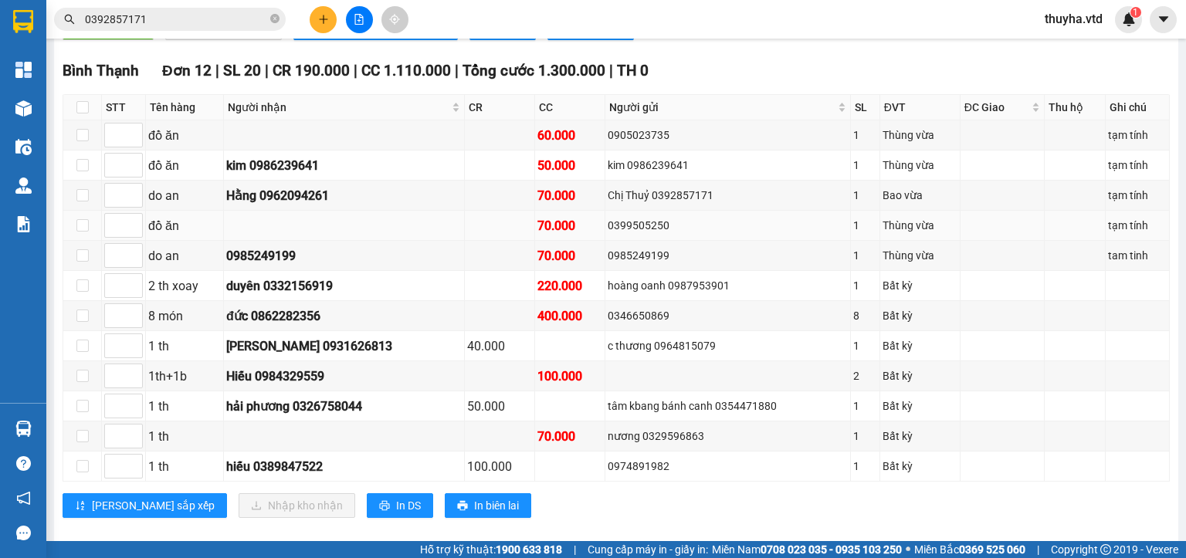
click at [610, 231] on div "0399505250" at bounding box center [727, 225] width 239 height 17
drag, startPoint x: 610, startPoint y: 231, endPoint x: 617, endPoint y: 236, distance: 8.8
copy div "0399505250"
click at [145, 20] on input "0392857171" at bounding box center [176, 19] width 182 height 17
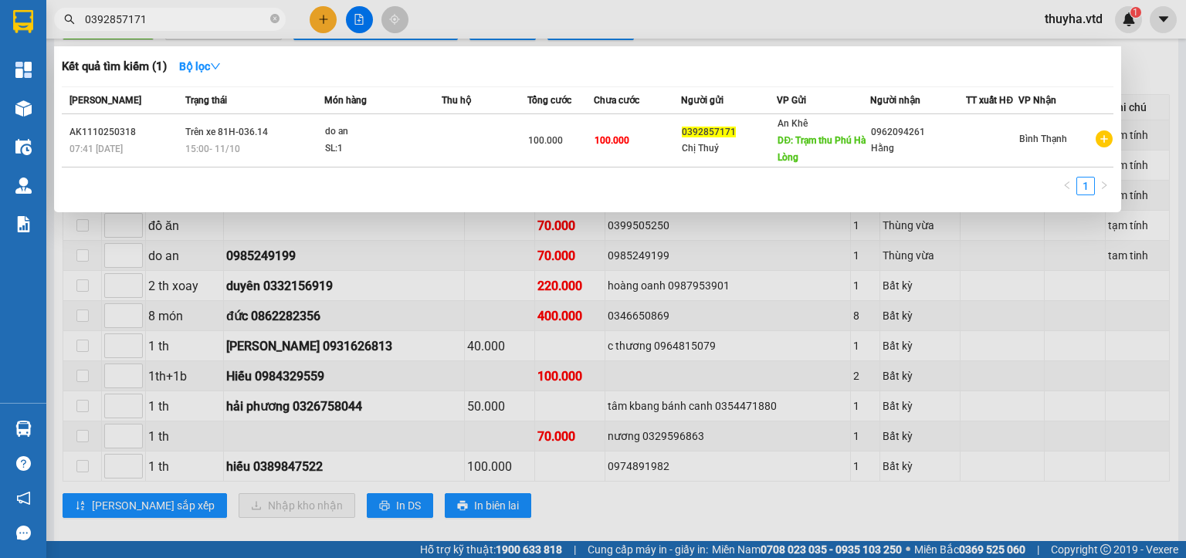
click at [145, 20] on input "0392857171" at bounding box center [176, 19] width 182 height 17
paste input "9505250"
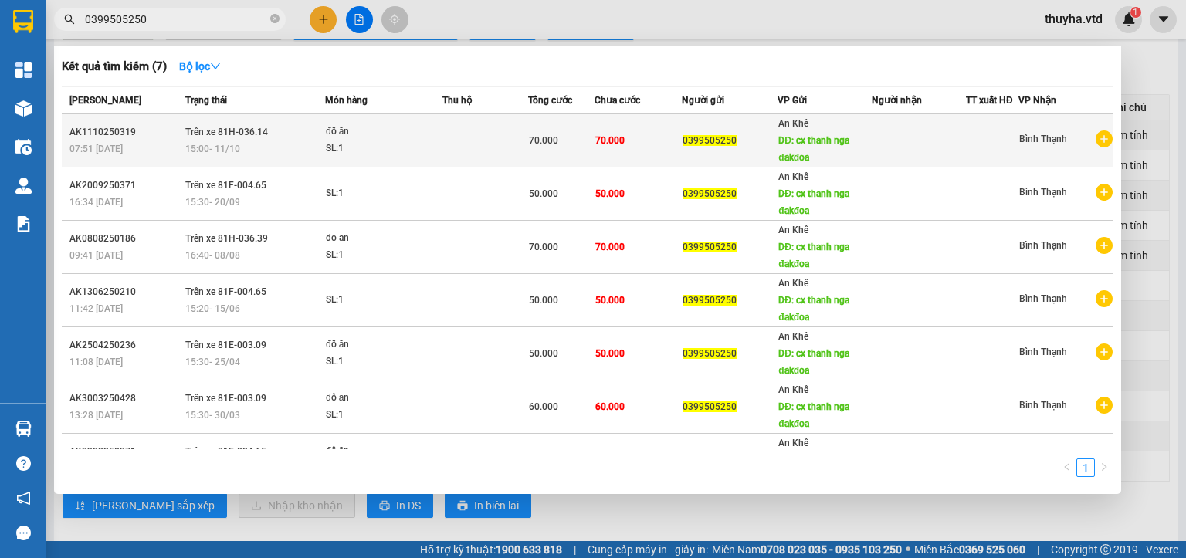
type input "0399505250"
click at [241, 134] on span "Trên xe 81H-036.14" at bounding box center [226, 132] width 83 height 11
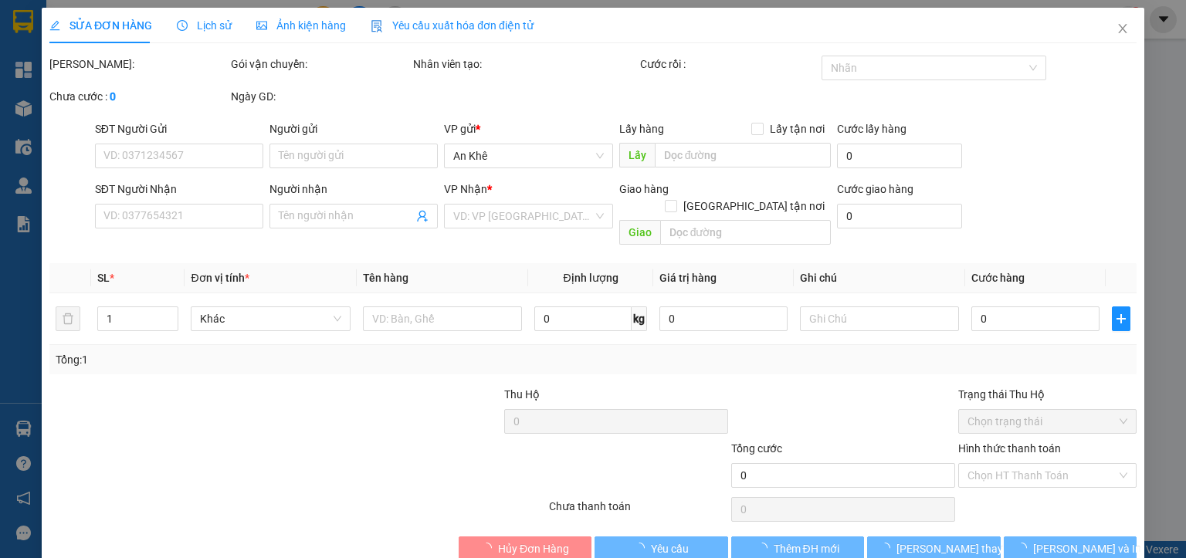
type input "0399505250"
type input "cx thanh nga đakđoa"
type input "70.000"
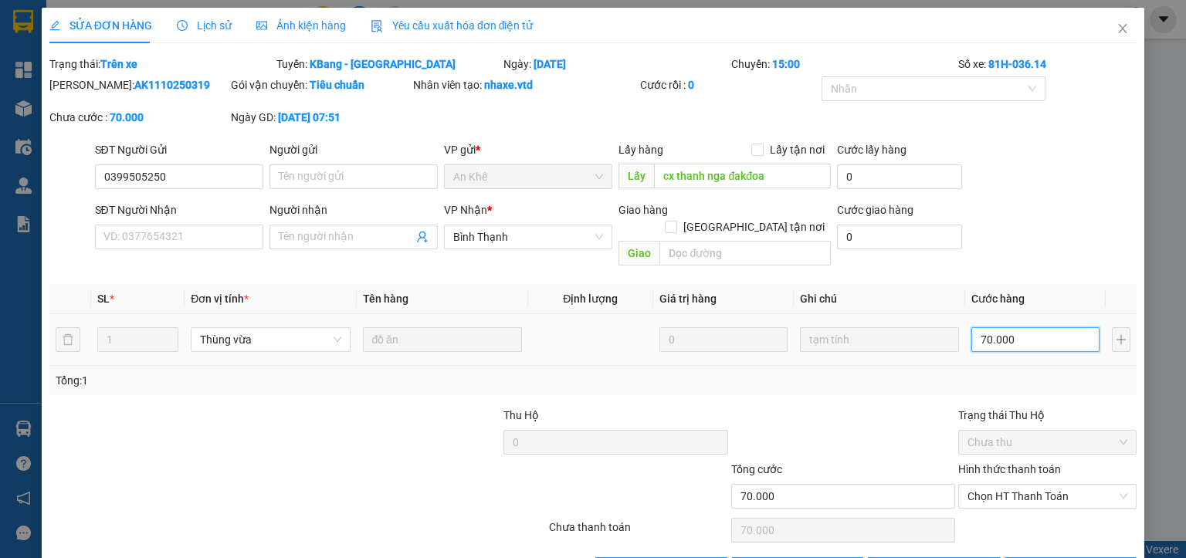
click at [995, 329] on input "70.000" at bounding box center [1036, 340] width 128 height 25
type input "5"
type input "50"
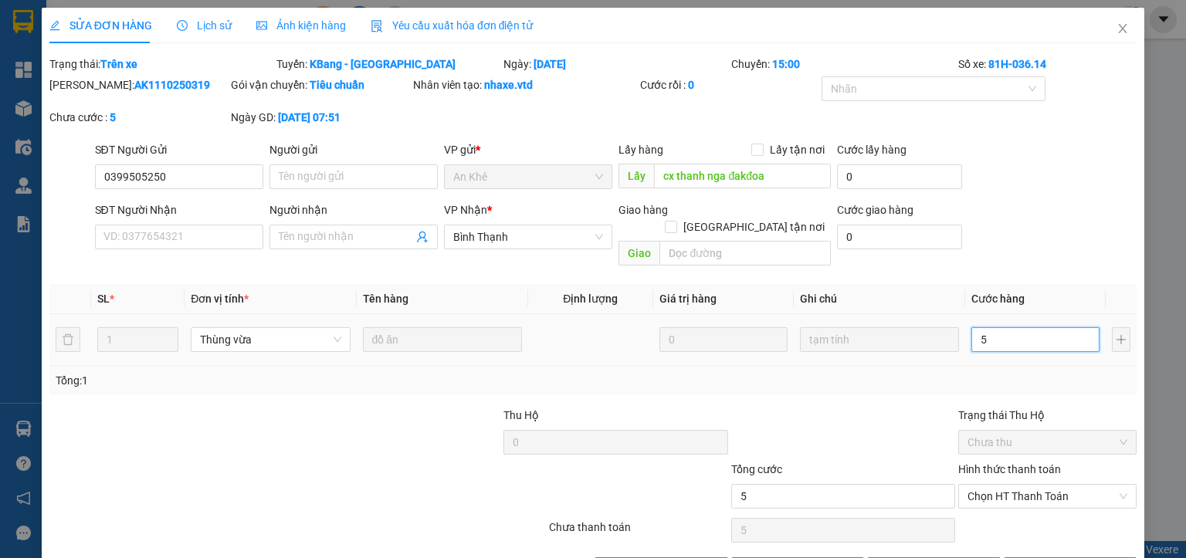
type input "50"
type input "500"
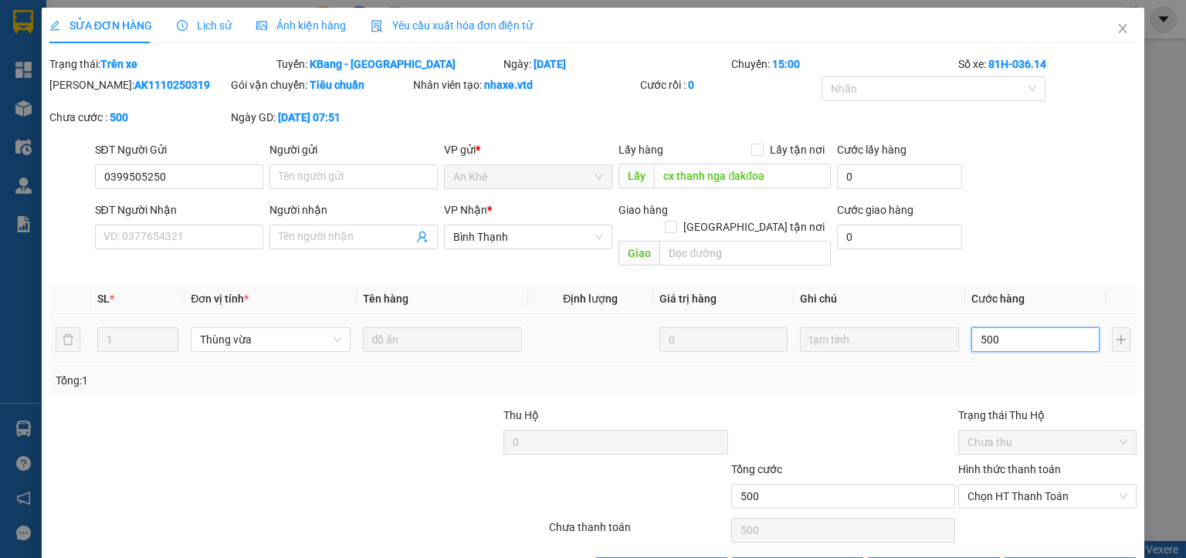
type input "5.000"
type input "50.000"
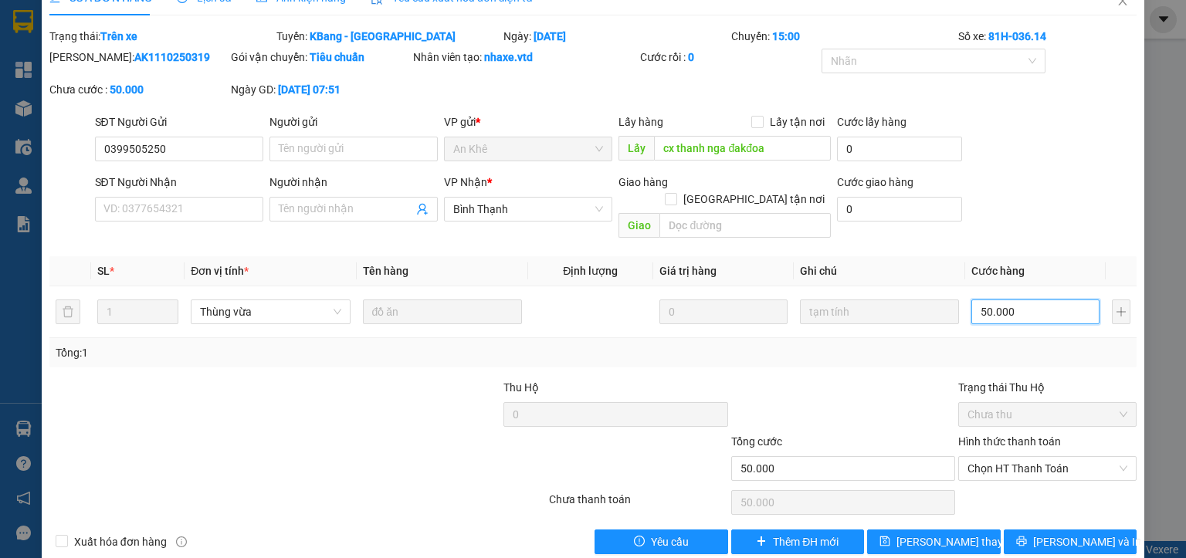
scroll to position [36, 0]
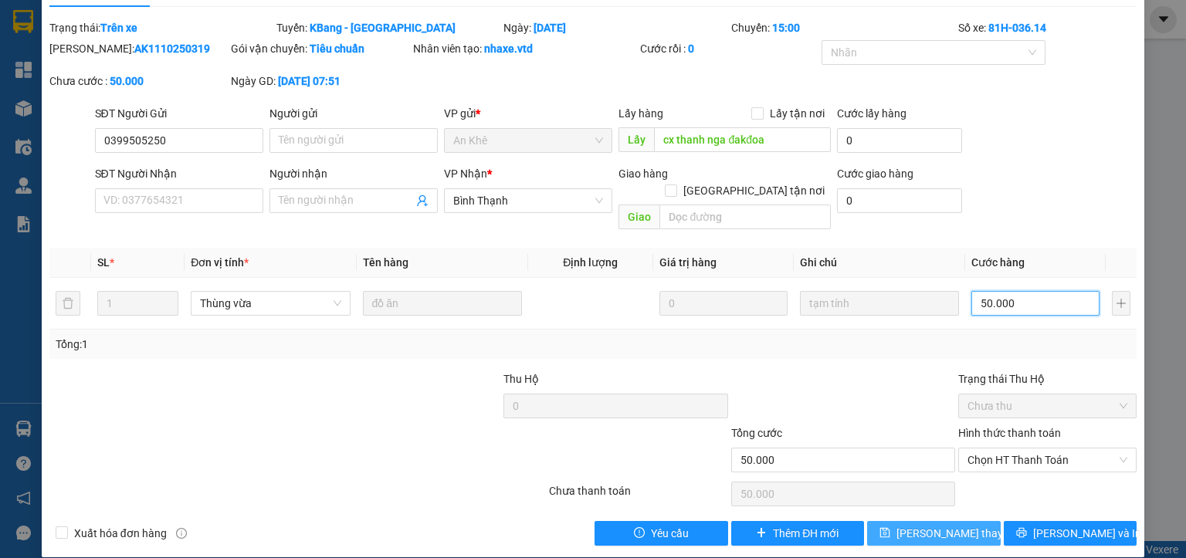
type input "50.000"
click at [901, 521] on button "[PERSON_NAME] thay đổi" at bounding box center [934, 533] width 134 height 25
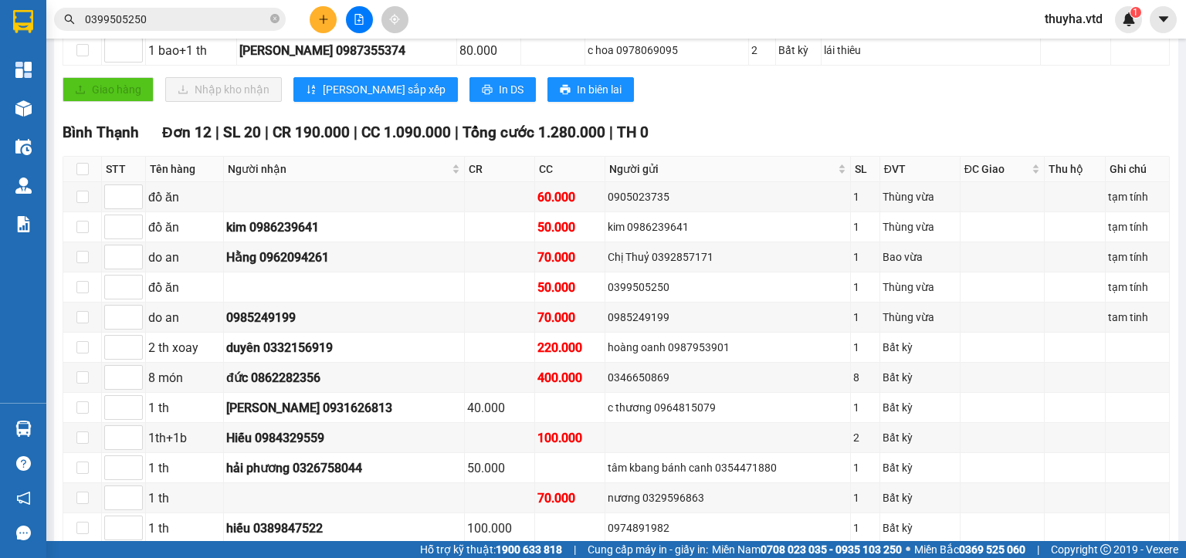
scroll to position [714, 0]
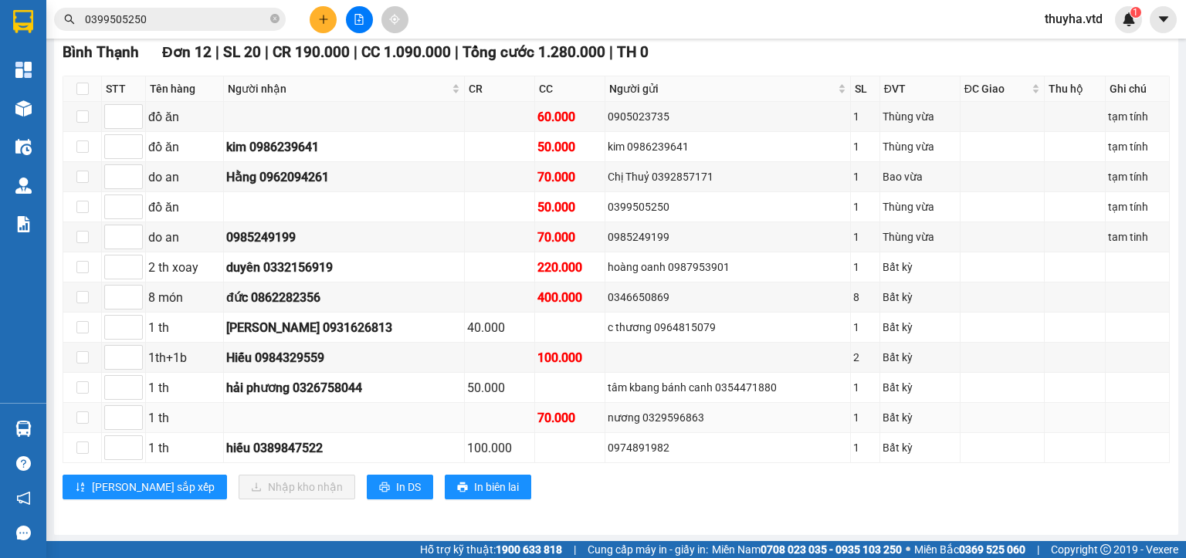
click at [648, 419] on div "nương 0329596863" at bounding box center [727, 417] width 239 height 17
copy div "0329596863"
click at [176, 23] on input "0399505250" at bounding box center [176, 19] width 182 height 17
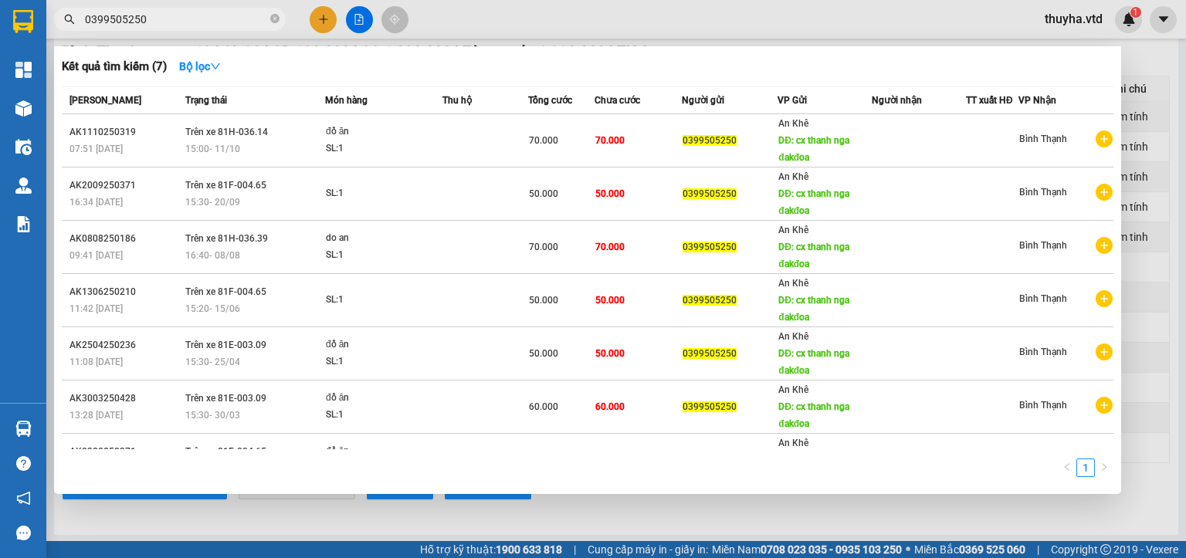
click at [176, 23] on input "0399505250" at bounding box center [176, 19] width 182 height 17
paste input "29596863"
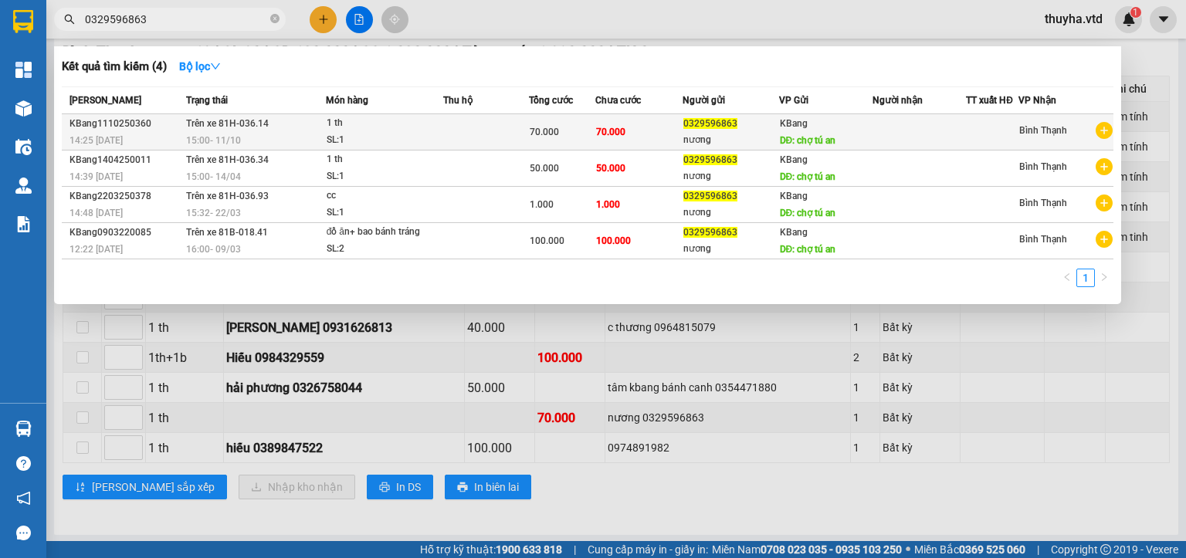
type input "0329596863"
click at [496, 134] on td at bounding box center [486, 132] width 86 height 36
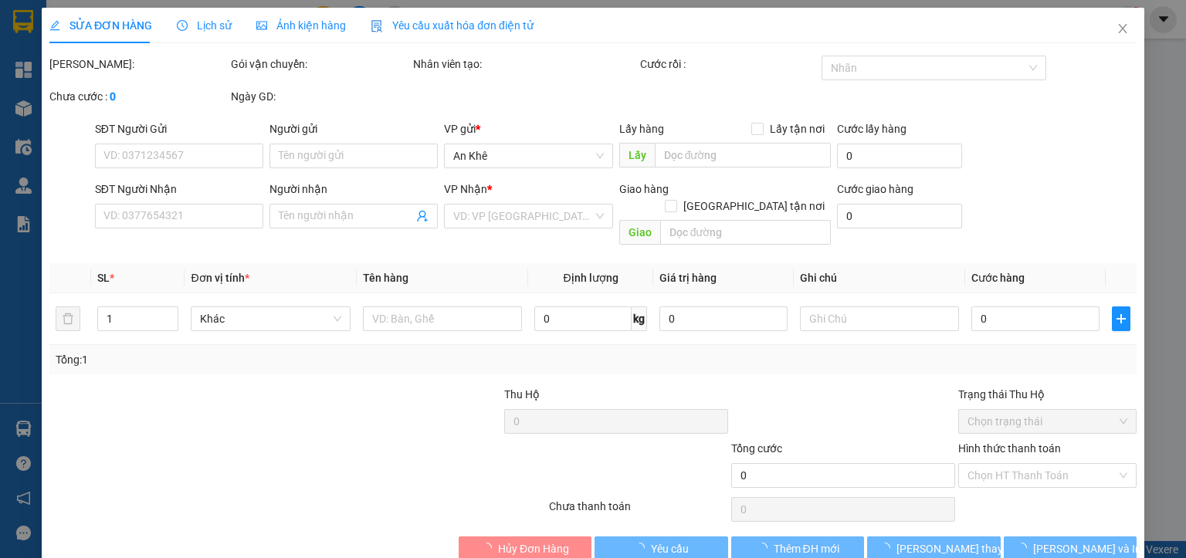
type input "0329596863"
type input "nương"
type input "chợ tú an"
type input "70.000"
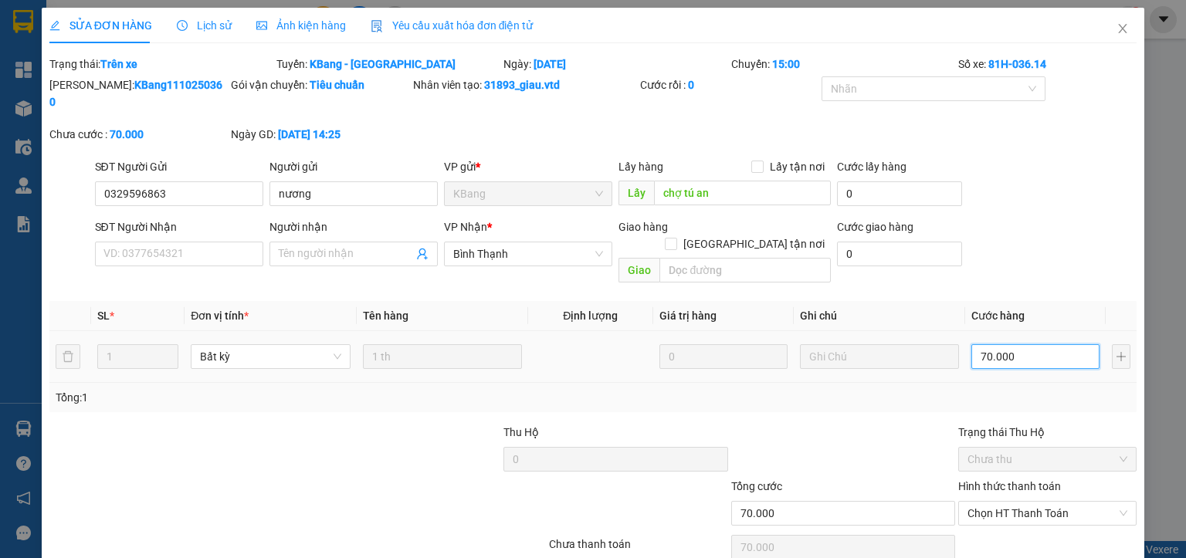
click at [1013, 344] on input "70.000" at bounding box center [1036, 356] width 128 height 25
type input "1"
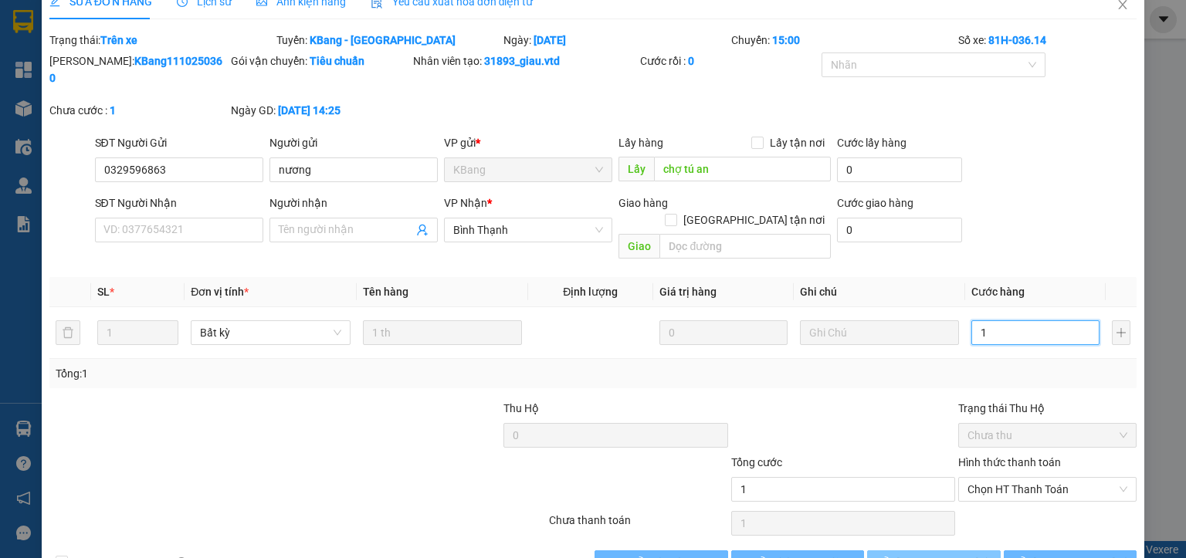
scroll to position [36, 0]
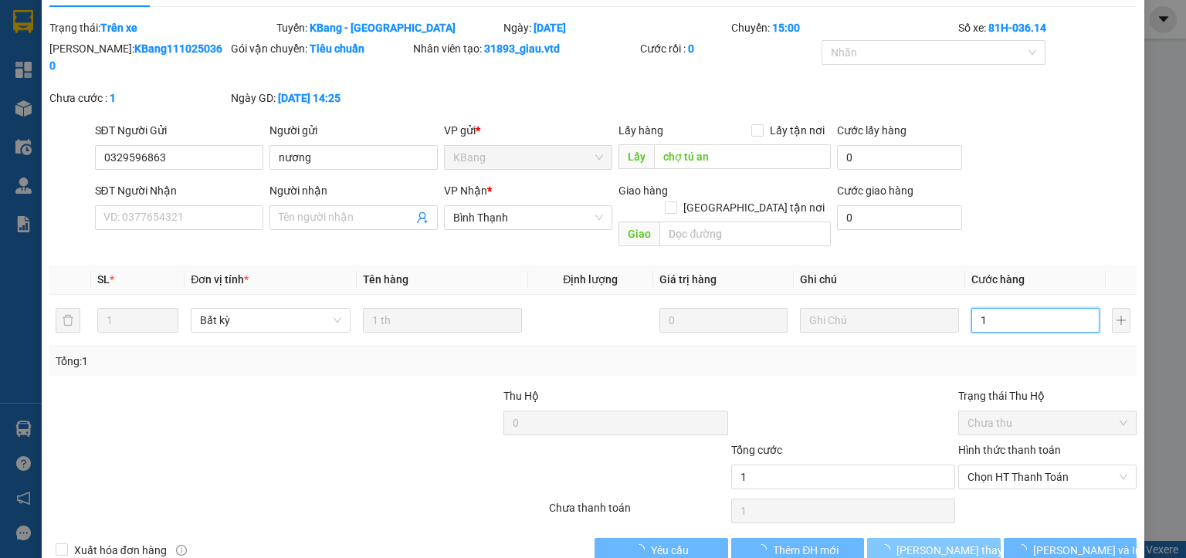
type input "1"
type input "1.000"
click at [905, 542] on span "[PERSON_NAME] thay đổi" at bounding box center [959, 550] width 124 height 17
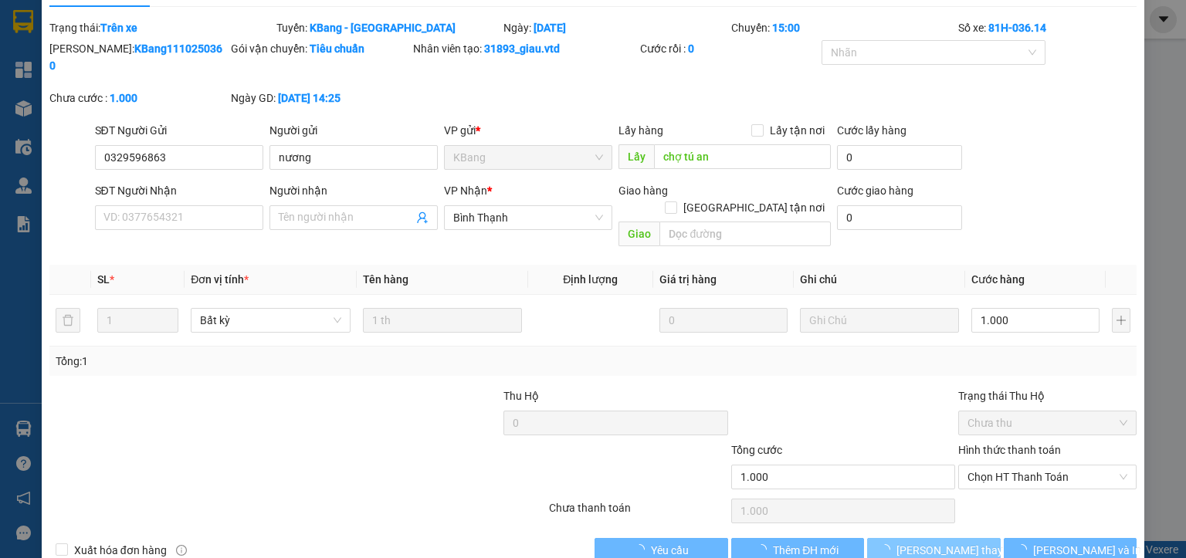
click at [908, 542] on span "[PERSON_NAME] thay đổi" at bounding box center [959, 550] width 124 height 17
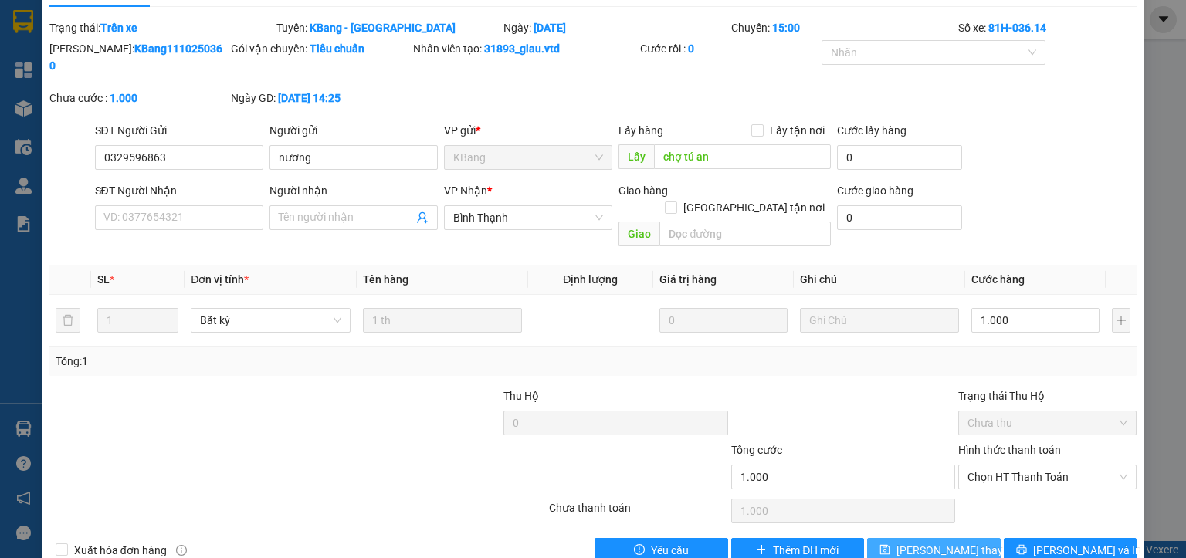
click at [908, 542] on span "[PERSON_NAME] thay đổi" at bounding box center [959, 550] width 124 height 17
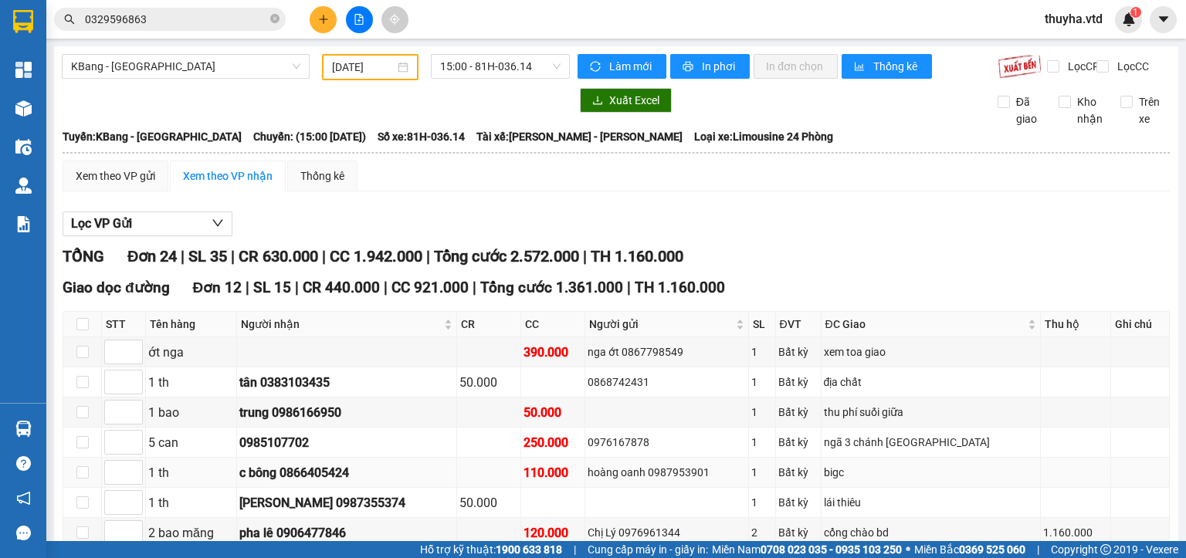
scroll to position [77, 0]
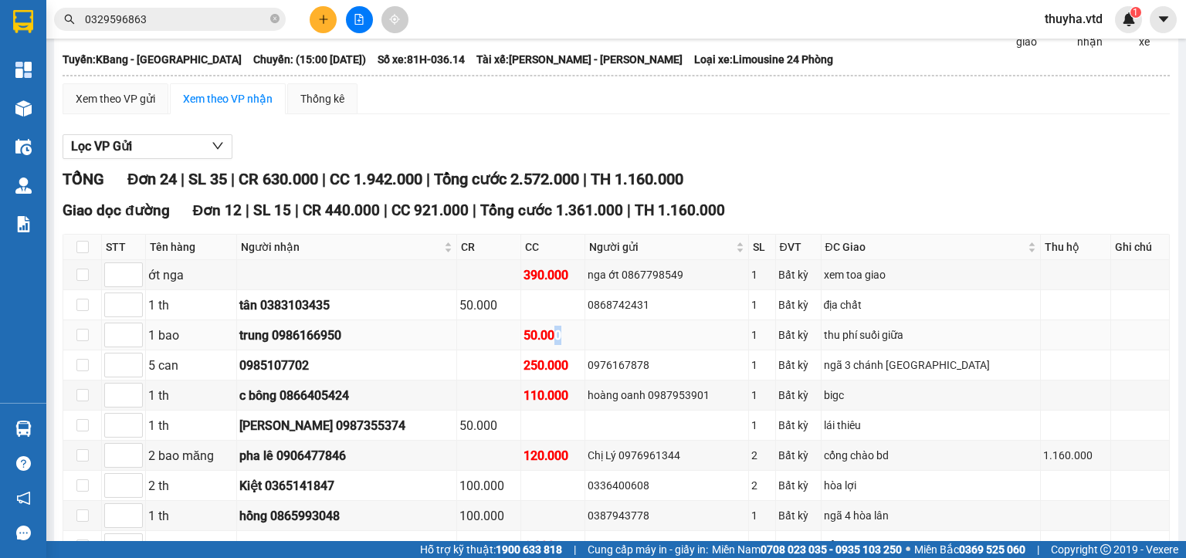
drag, startPoint x: 560, startPoint y: 348, endPoint x: 543, endPoint y: 344, distance: 17.3
click at [543, 344] on div "50.000" at bounding box center [553, 335] width 59 height 19
drag, startPoint x: 552, startPoint y: 382, endPoint x: 546, endPoint y: 371, distance: 12.1
click at [547, 372] on div "250.000" at bounding box center [553, 365] width 59 height 19
drag, startPoint x: 551, startPoint y: 409, endPoint x: 541, endPoint y: 385, distance: 26.0
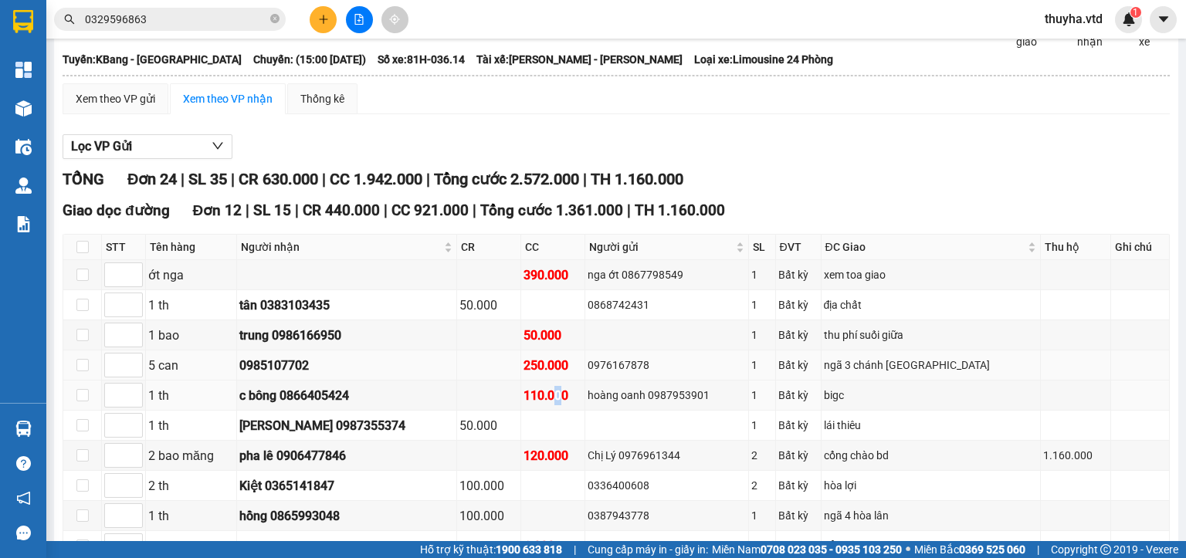
click at [545, 395] on div "110.000" at bounding box center [553, 395] width 59 height 19
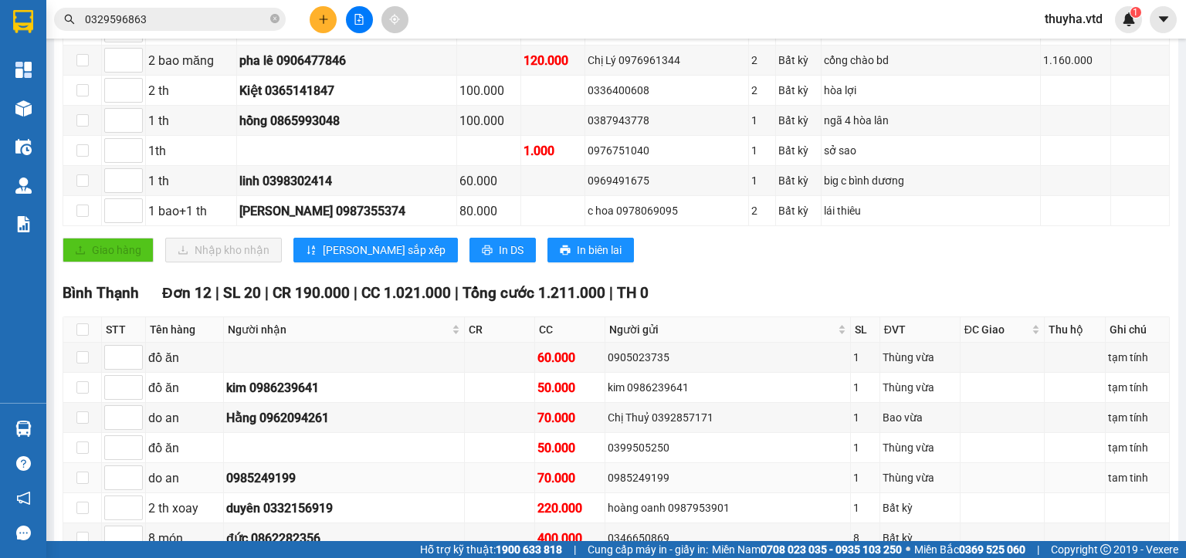
scroll to position [541, 0]
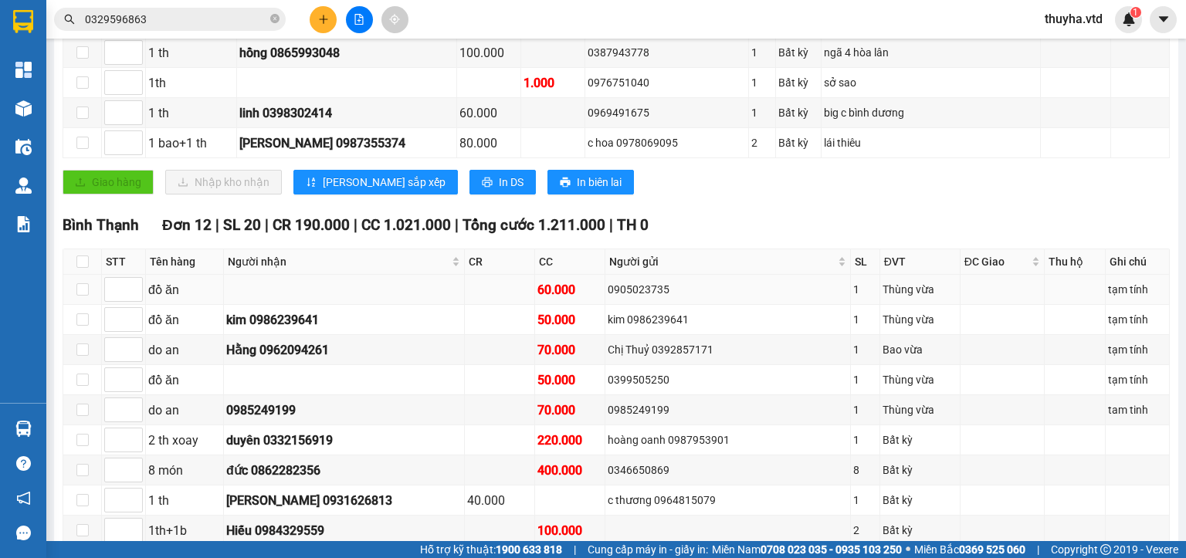
drag, startPoint x: 543, startPoint y: 293, endPoint x: 542, endPoint y: 283, distance: 10.1
click at [542, 283] on td "60.000" at bounding box center [570, 290] width 70 height 30
drag, startPoint x: 538, startPoint y: 326, endPoint x: 535, endPoint y: 317, distance: 9.8
click at [538, 320] on div "50.000" at bounding box center [570, 320] width 65 height 19
drag, startPoint x: 547, startPoint y: 359, endPoint x: 542, endPoint y: 350, distance: 10.4
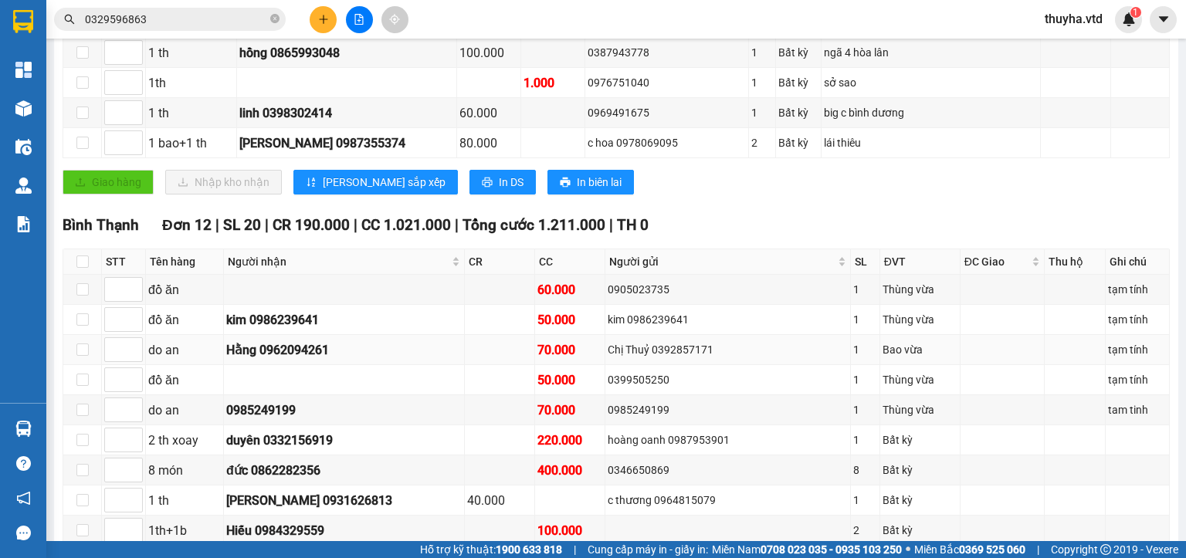
click at [542, 350] on div "70.000" at bounding box center [570, 350] width 65 height 19
drag, startPoint x: 538, startPoint y: 394, endPoint x: 532, endPoint y: 372, distance: 23.0
click at [535, 377] on td "50.000" at bounding box center [570, 380] width 70 height 30
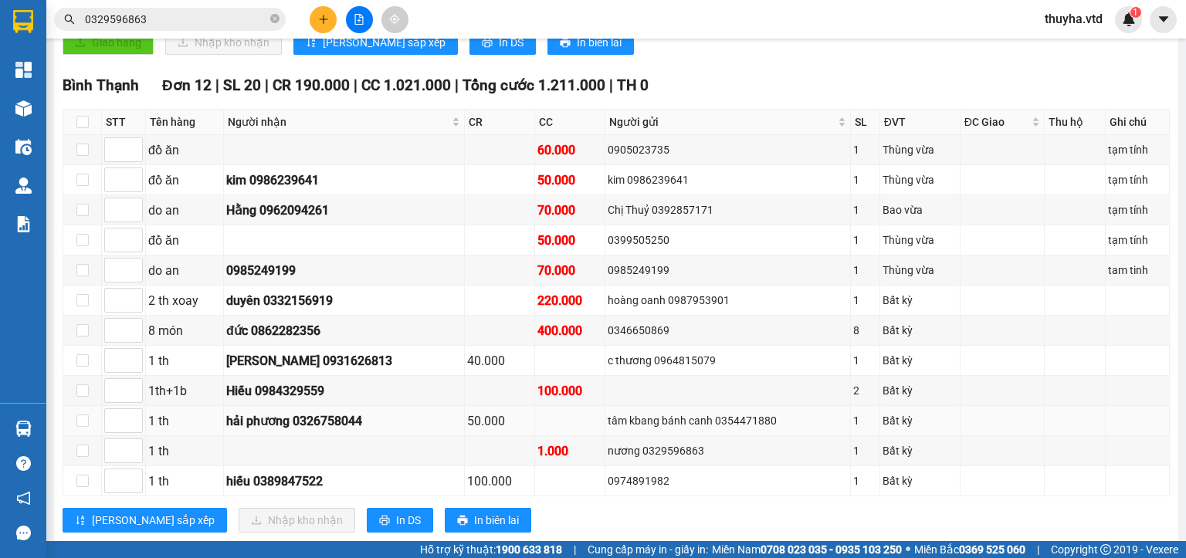
scroll to position [695, 0]
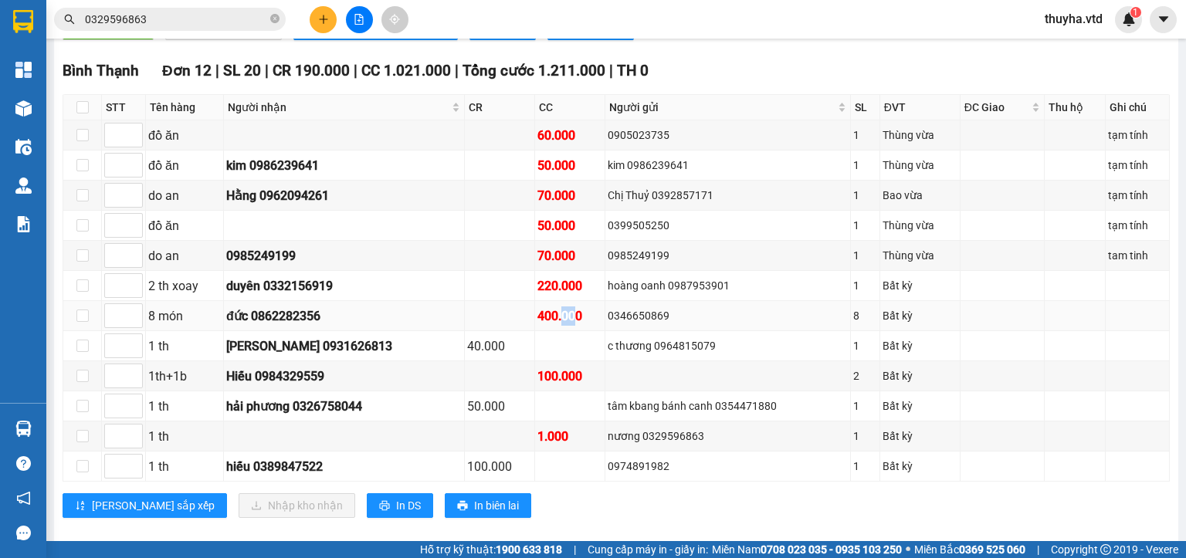
drag, startPoint x: 550, startPoint y: 323, endPoint x: 537, endPoint y: 317, distance: 14.5
click at [538, 317] on div "400.000" at bounding box center [570, 316] width 65 height 19
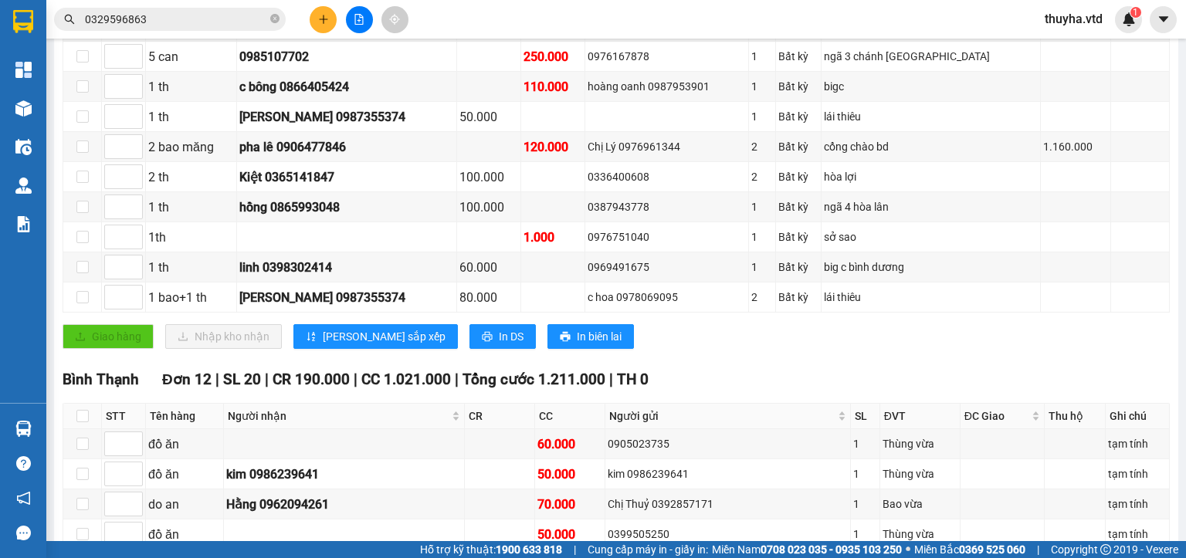
scroll to position [0, 0]
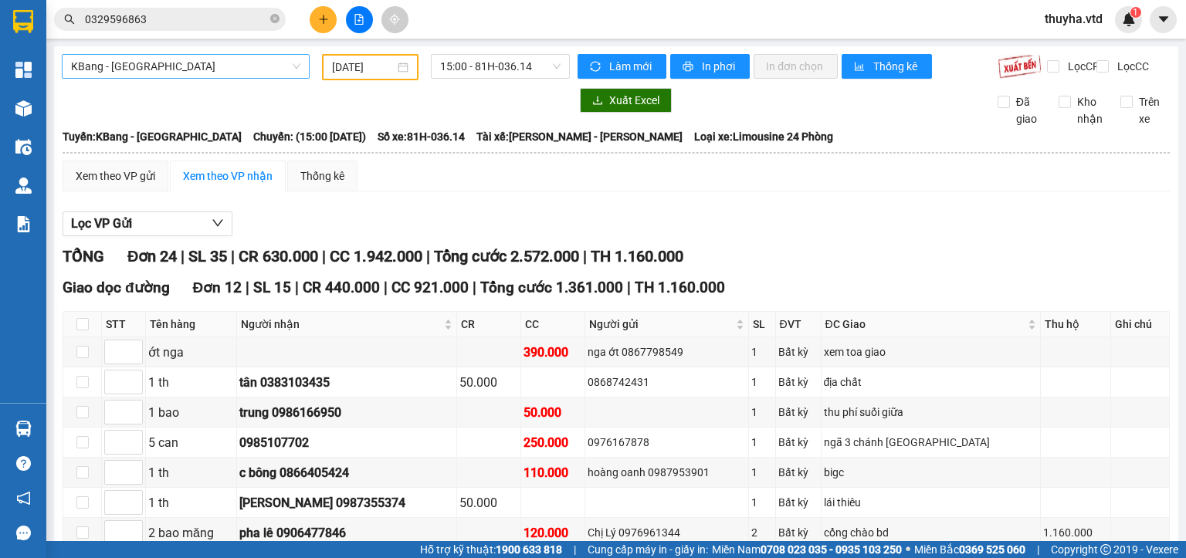
click at [161, 72] on span "KBang - [GEOGRAPHIC_DATA]" at bounding box center [185, 66] width 229 height 23
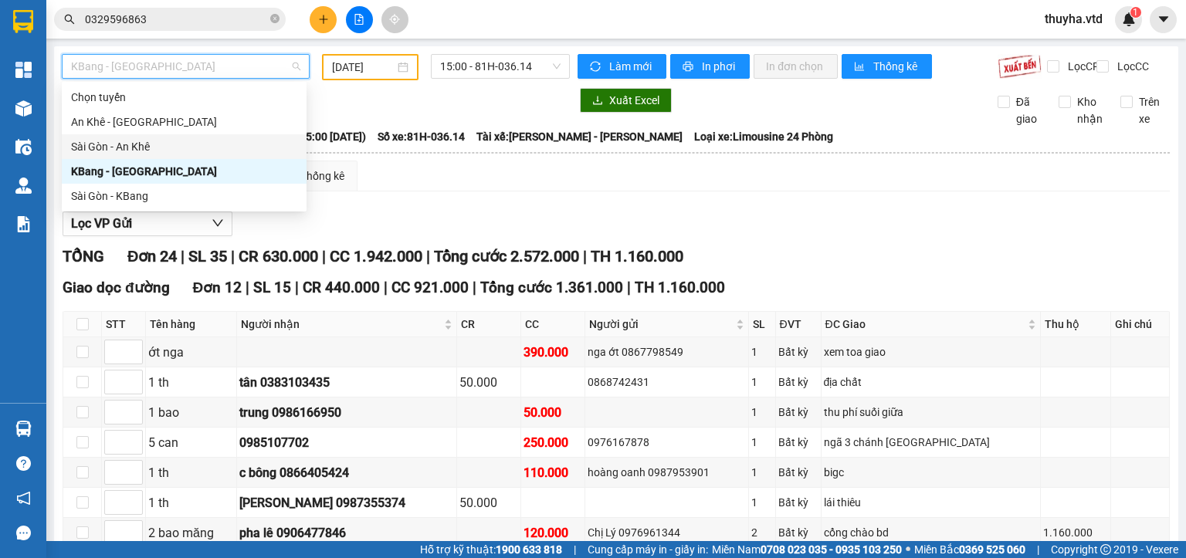
click at [122, 147] on div "Sài Gòn - An Khê" at bounding box center [184, 146] width 226 height 17
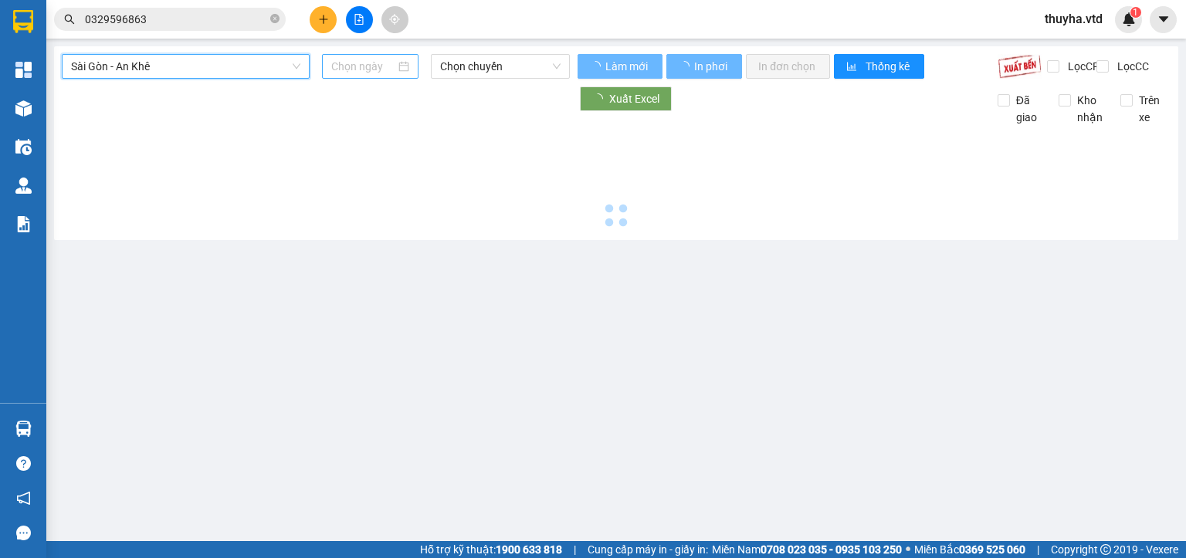
click at [368, 58] on input at bounding box center [362, 66] width 63 height 17
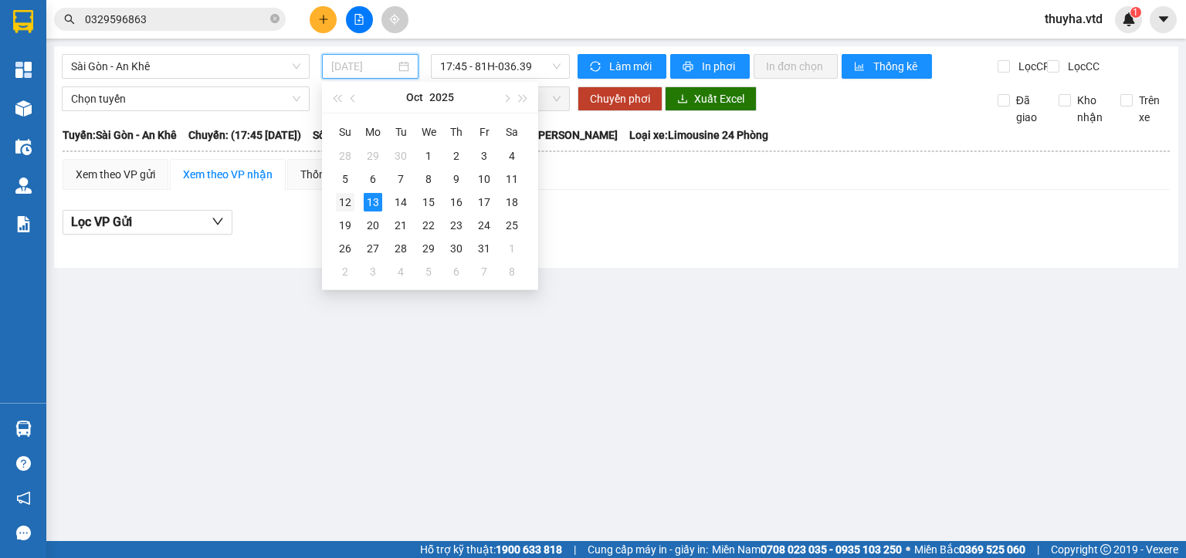
click at [346, 197] on div "12" at bounding box center [345, 202] width 19 height 19
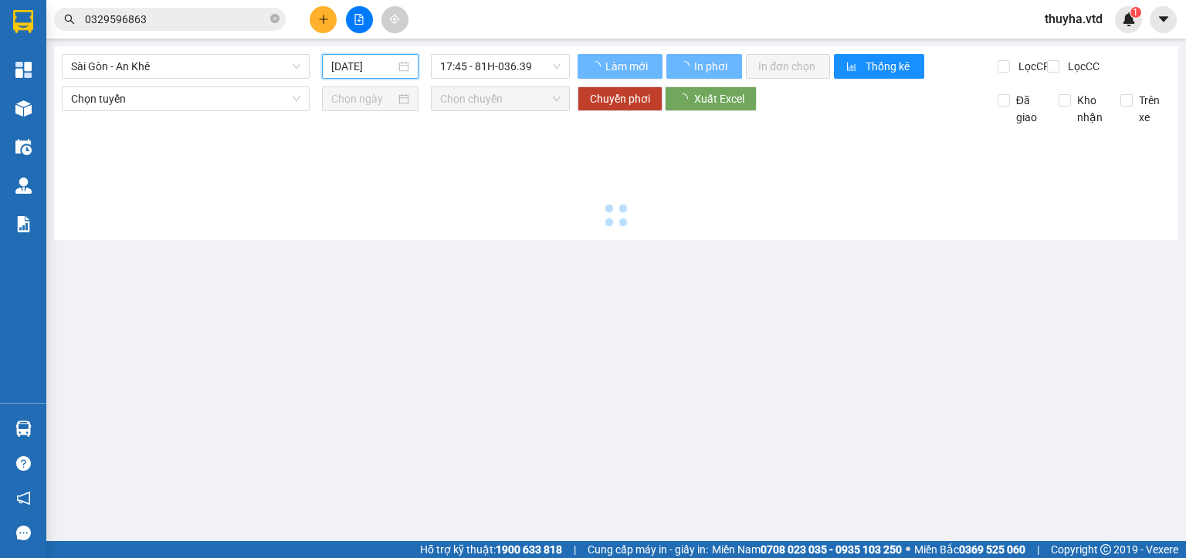
type input "[DATE]"
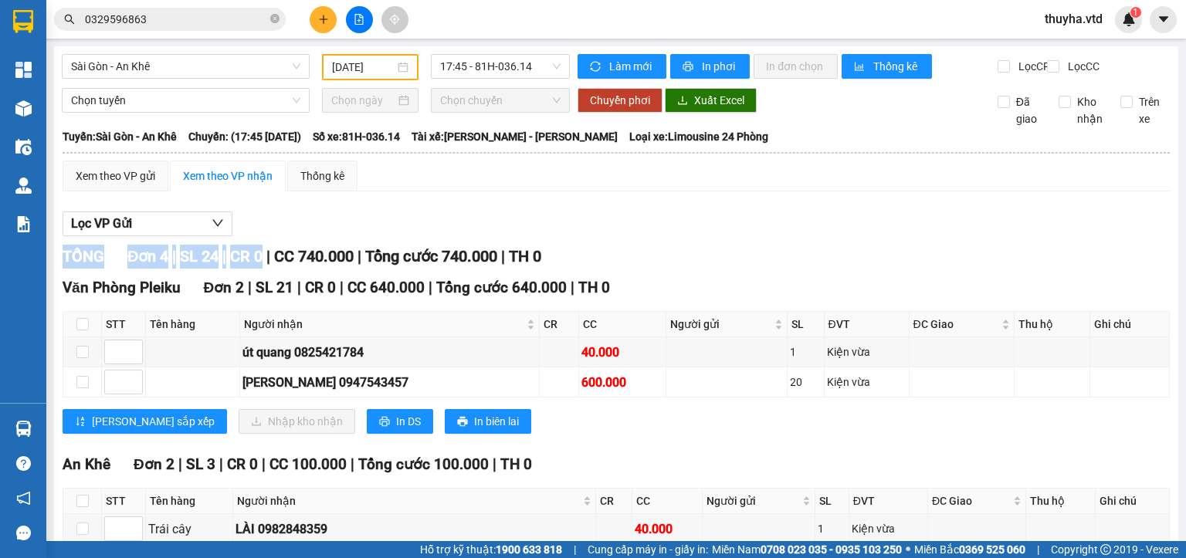
drag, startPoint x: 269, startPoint y: 269, endPoint x: 248, endPoint y: 242, distance: 34.1
click at [248, 242] on div "Lọc VP Gửi TỔNG Đơn 4 | SL 24 | CR 0 | CC 740.000 | Tổng cước 740.000 | TH 0 V…" at bounding box center [617, 417] width 1108 height 426
